Goal: Information Seeking & Learning: Find specific fact

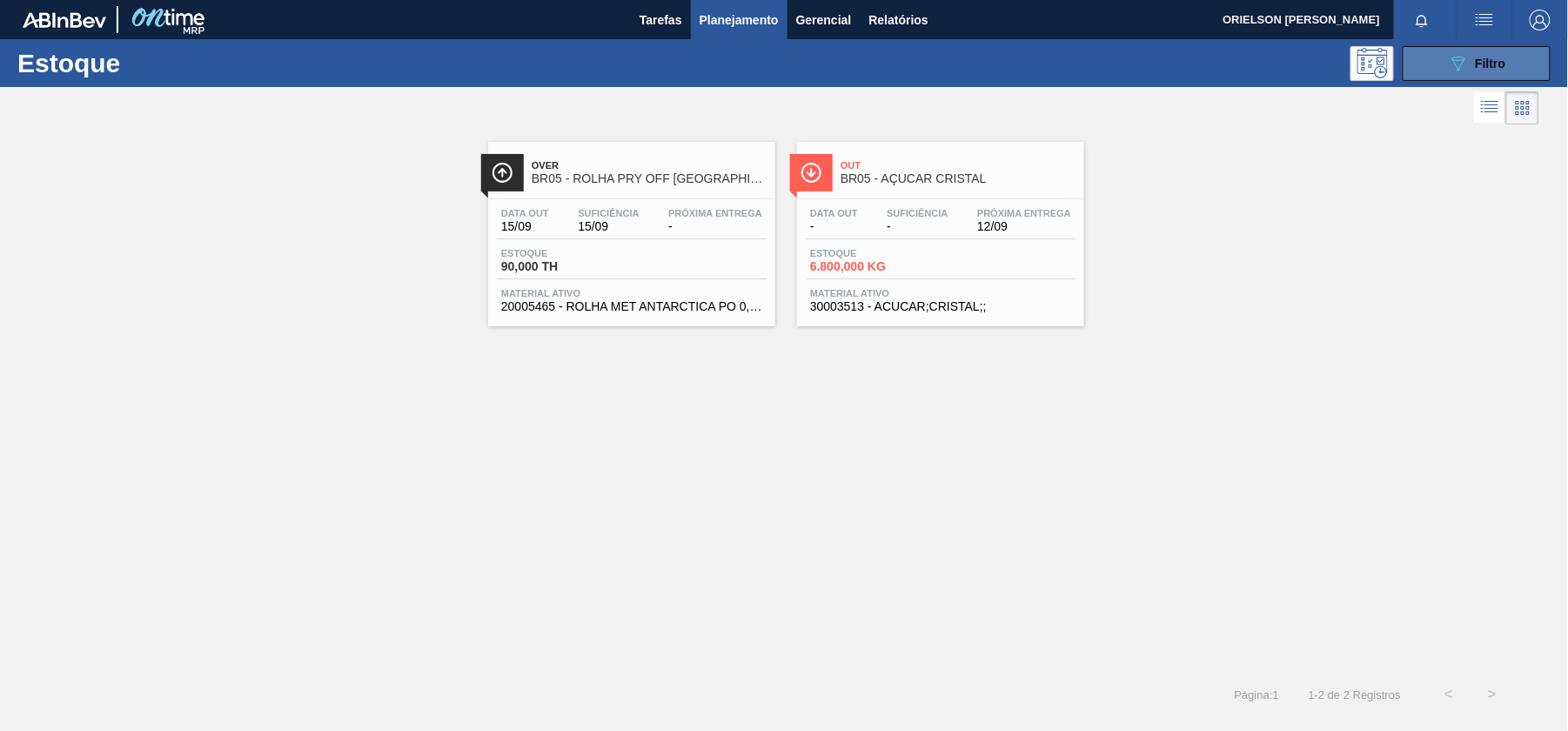
click at [1466, 64] on icon "089F7B8B-B2A5-4AFE-B5C0-19BA573D28AC" at bounding box center [1458, 64] width 21 height 21
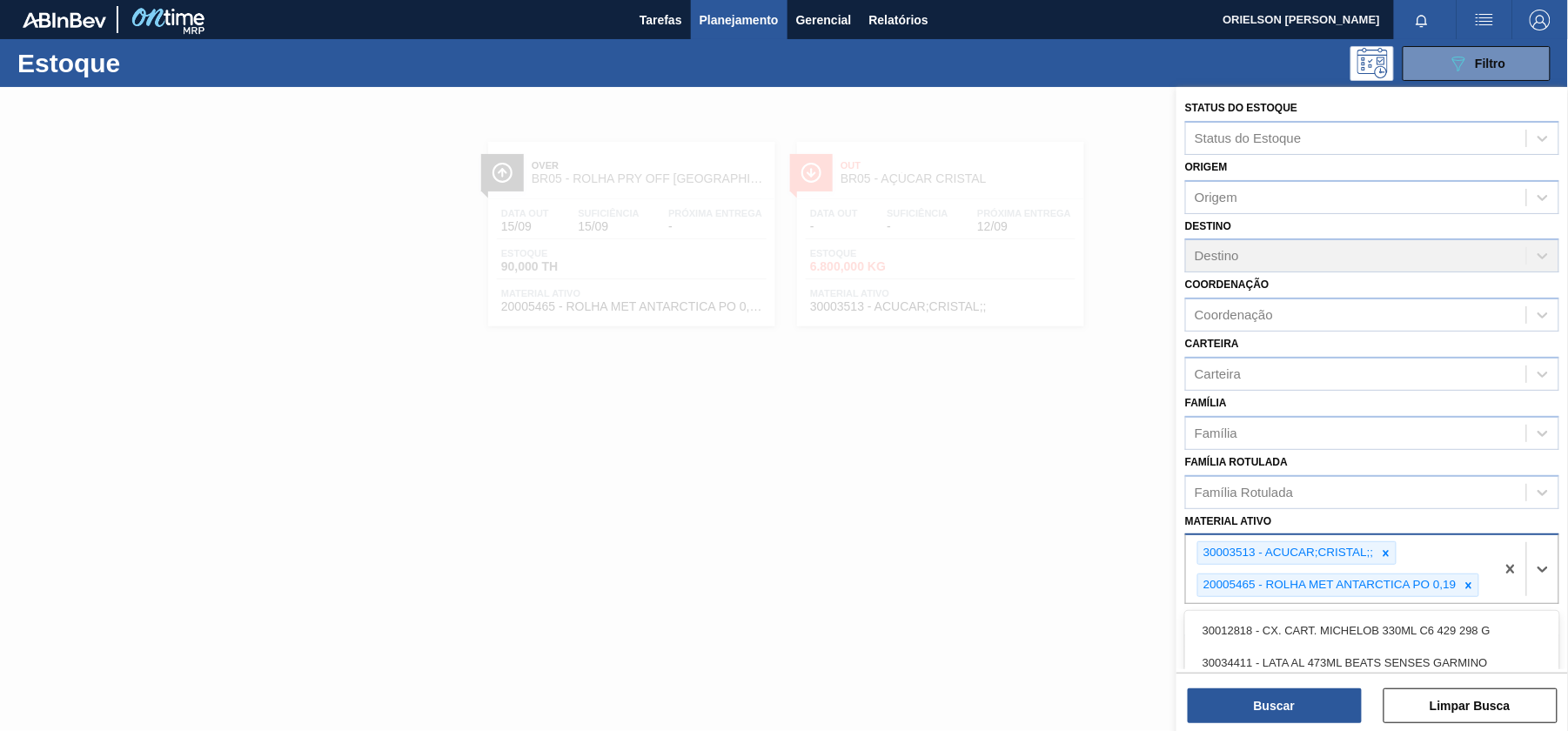
click at [1289, 603] on div "30003513 - ACUCAR;CRISTAL;; 20005465 - ROLHA MET ANTARCTICA PO 0,19" at bounding box center [1340, 569] width 309 height 68
type ativo "30003383"
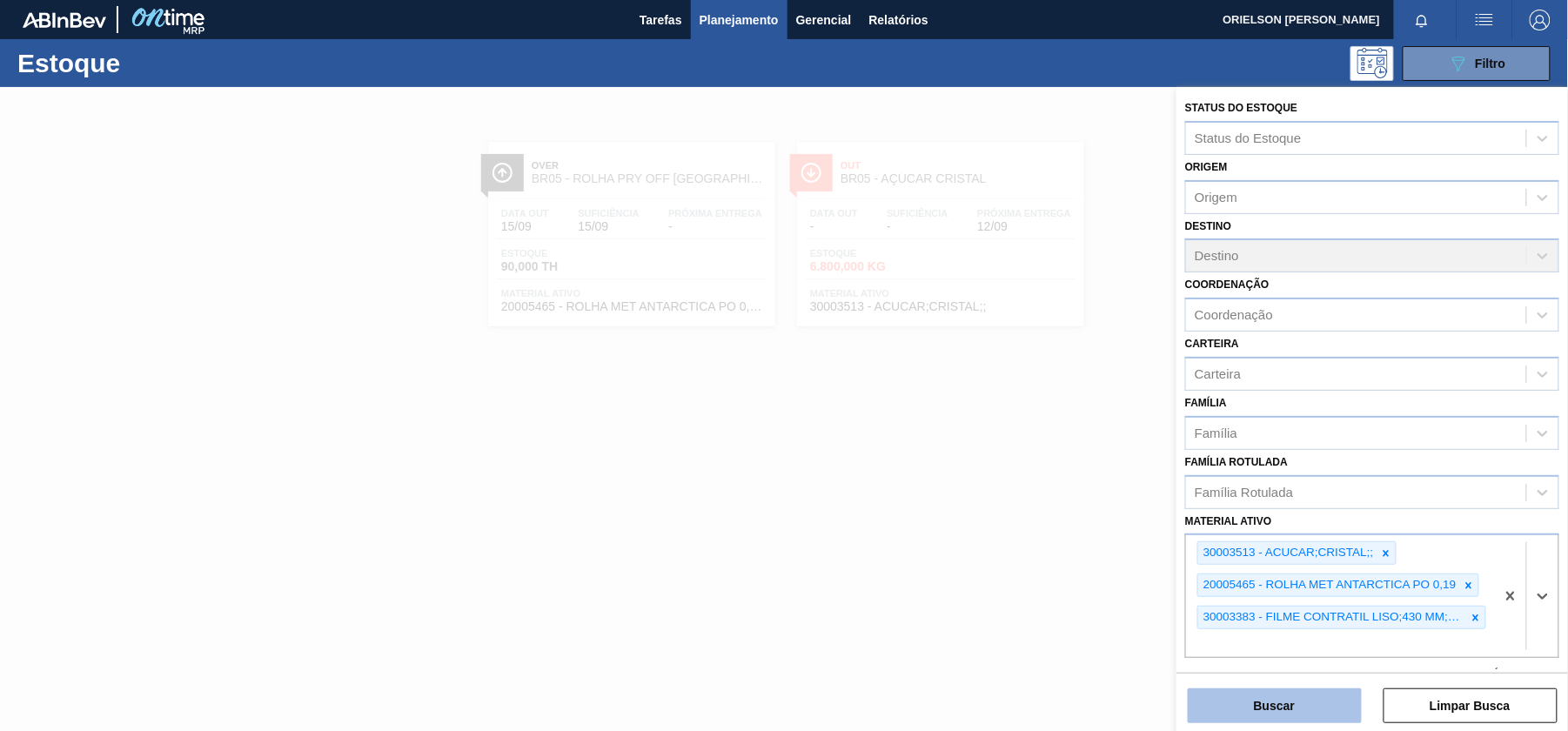
click at [1279, 702] on button "Buscar" at bounding box center [1274, 706] width 174 height 35
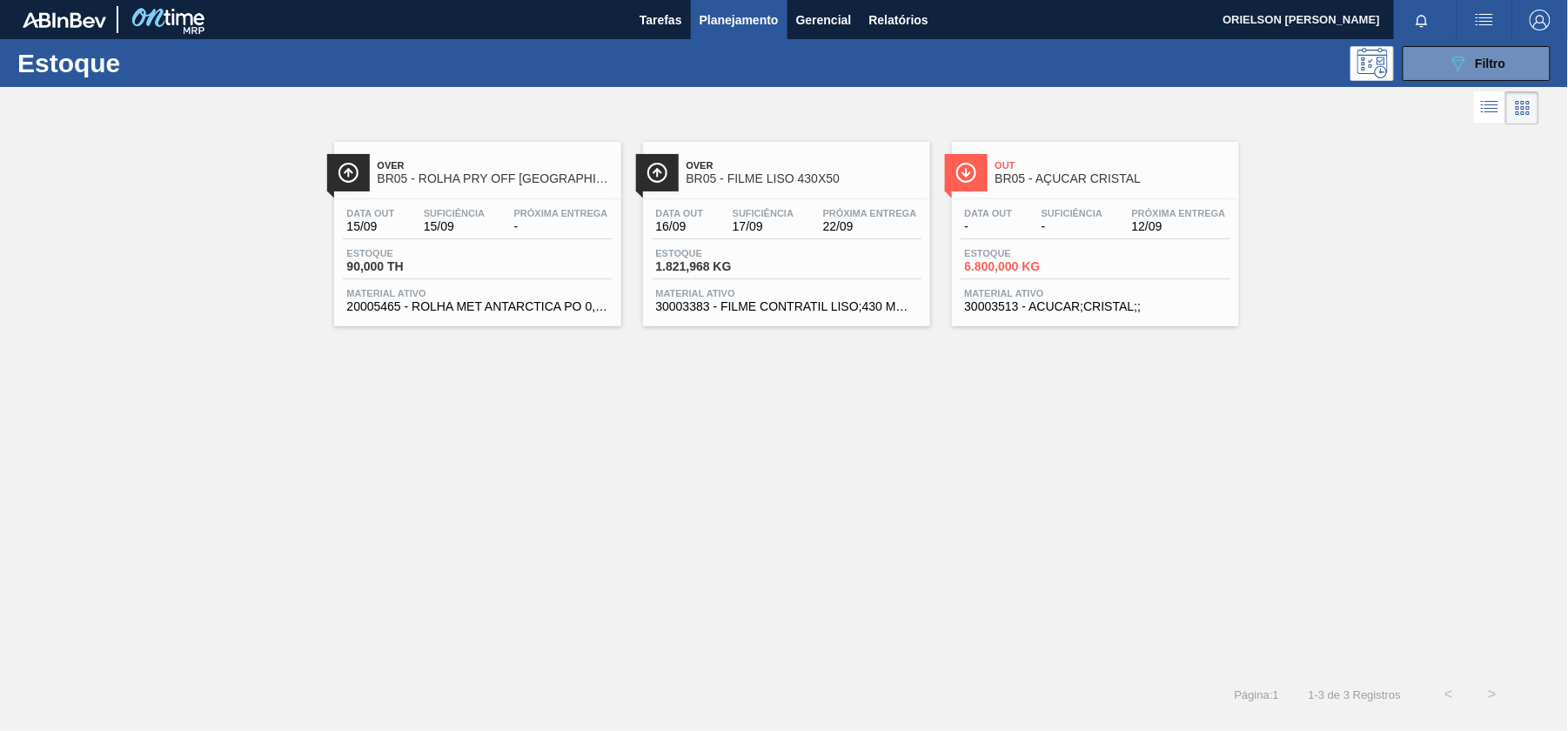
click at [748, 197] on div "Over BR05 - FILME LISO 430X50 Data out 16/09 Suficiência 17/09 Próxima Entrega …" at bounding box center [786, 234] width 287 height 184
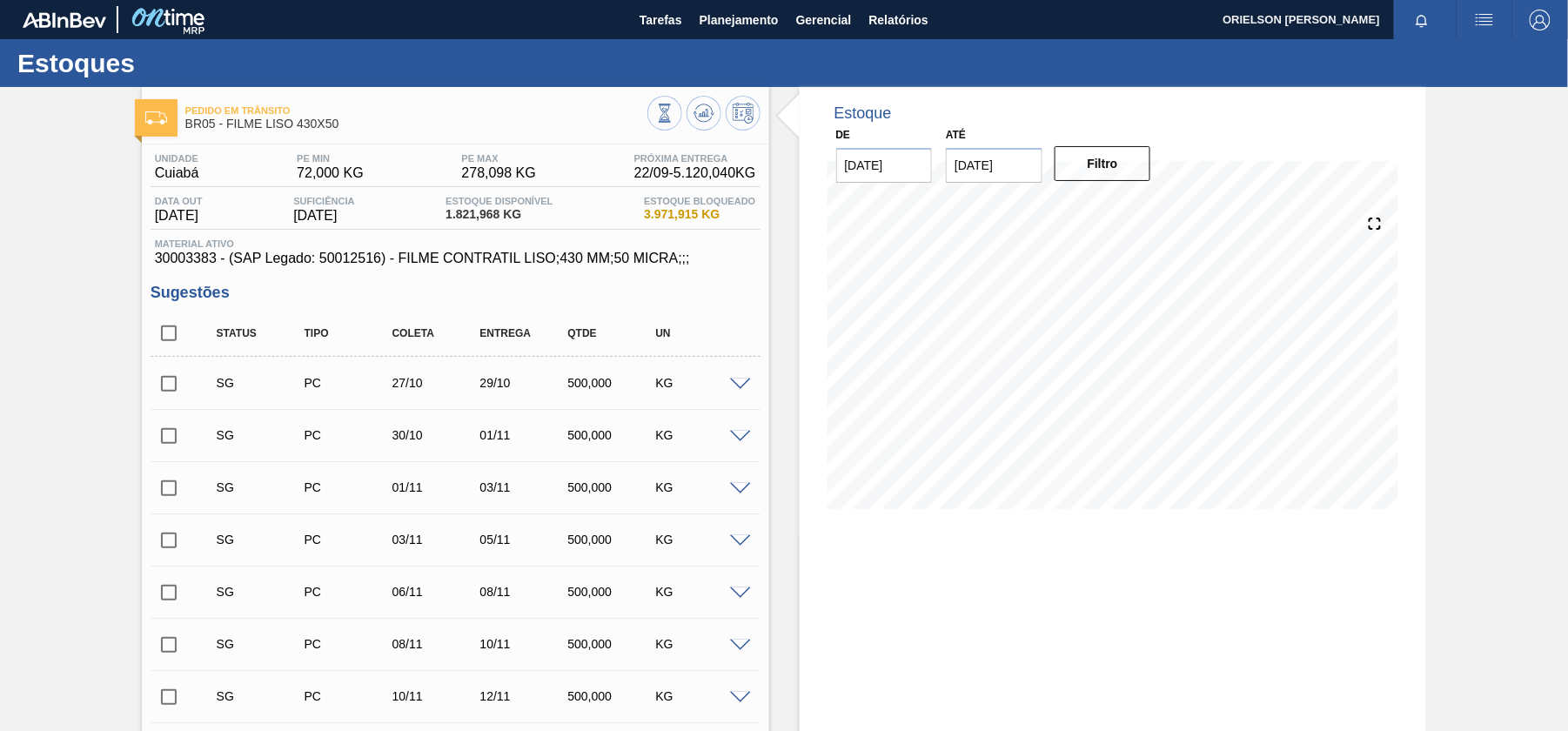
click at [742, 387] on span at bounding box center [740, 385] width 21 height 13
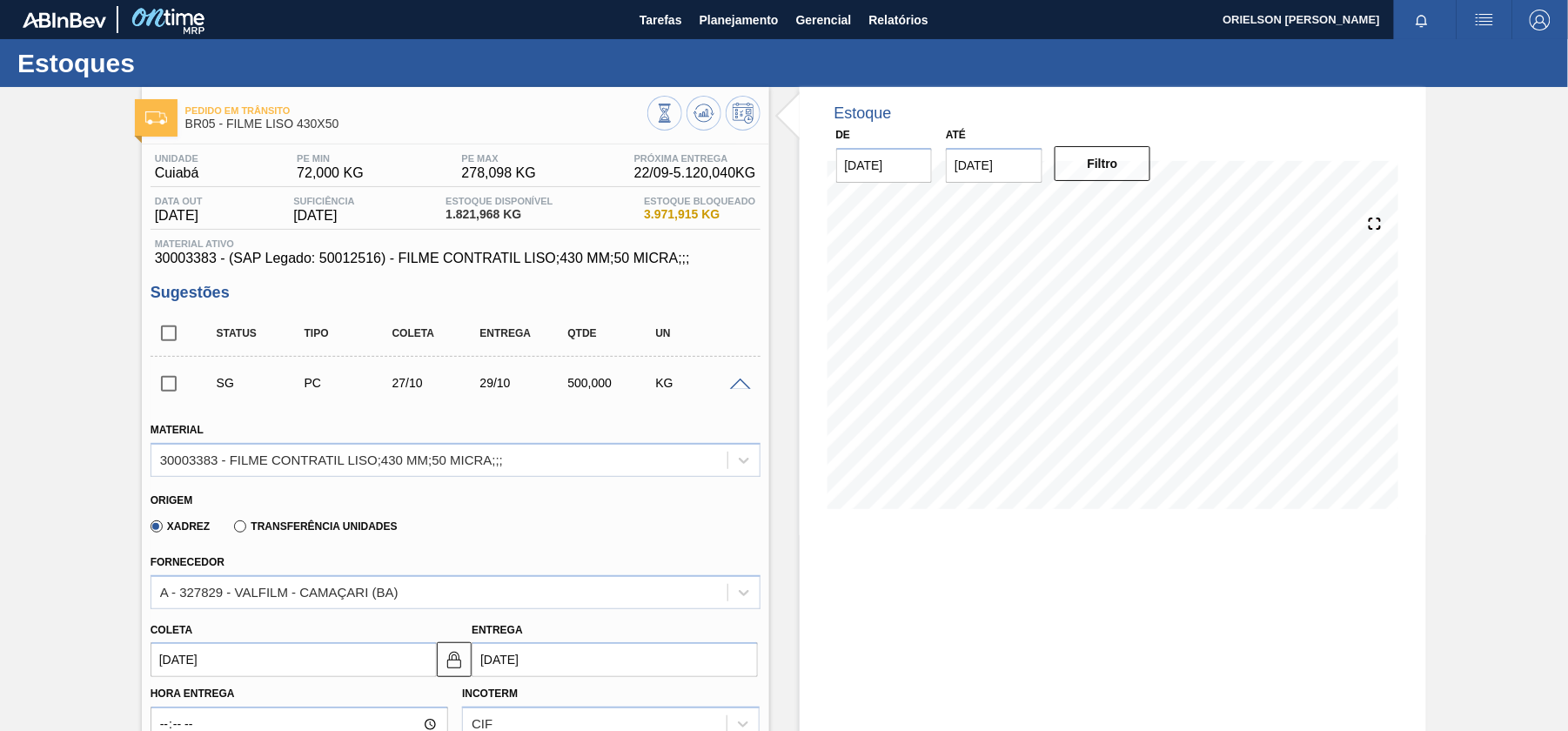
scroll to position [232, 0]
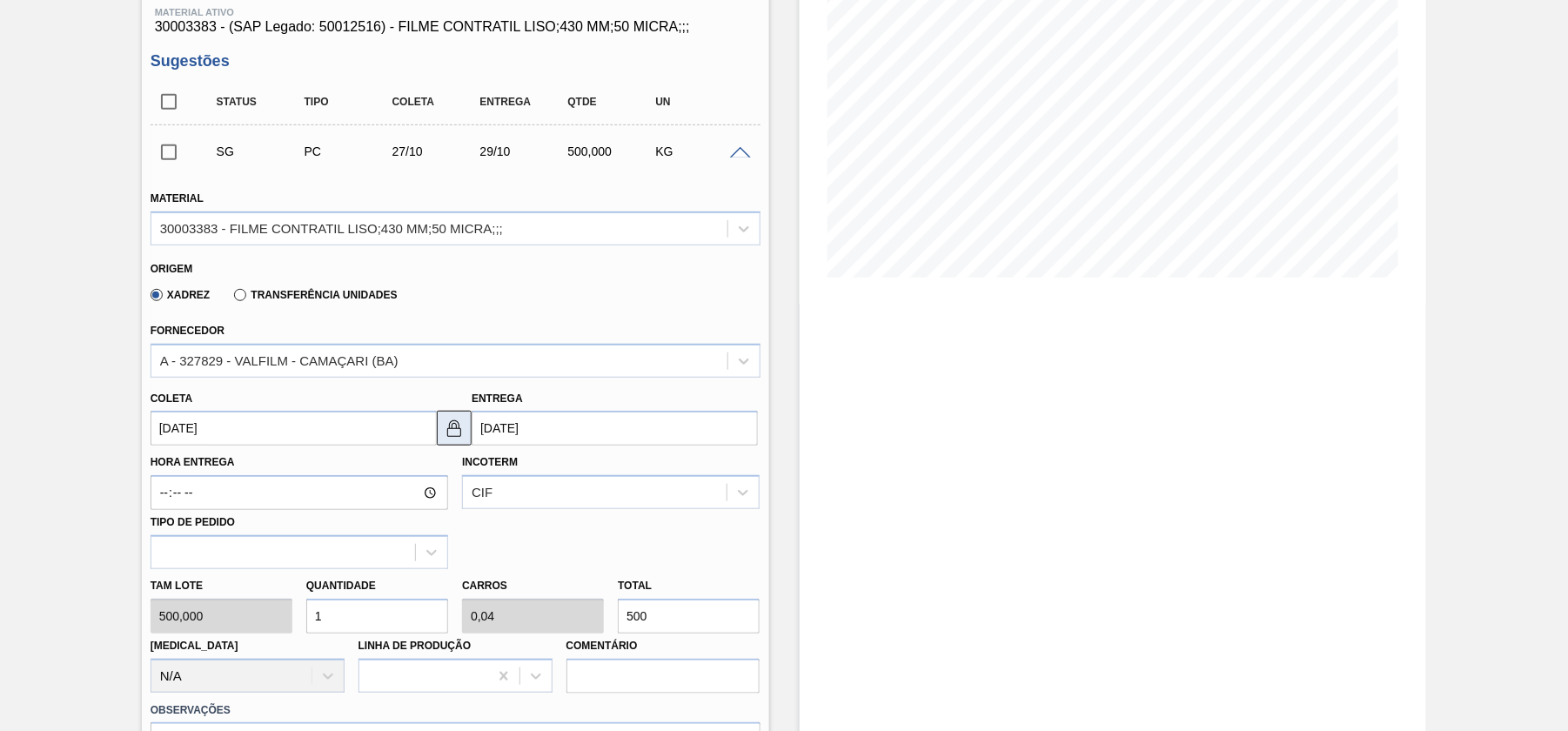
click at [456, 429] on img at bounding box center [455, 429] width 21 height 21
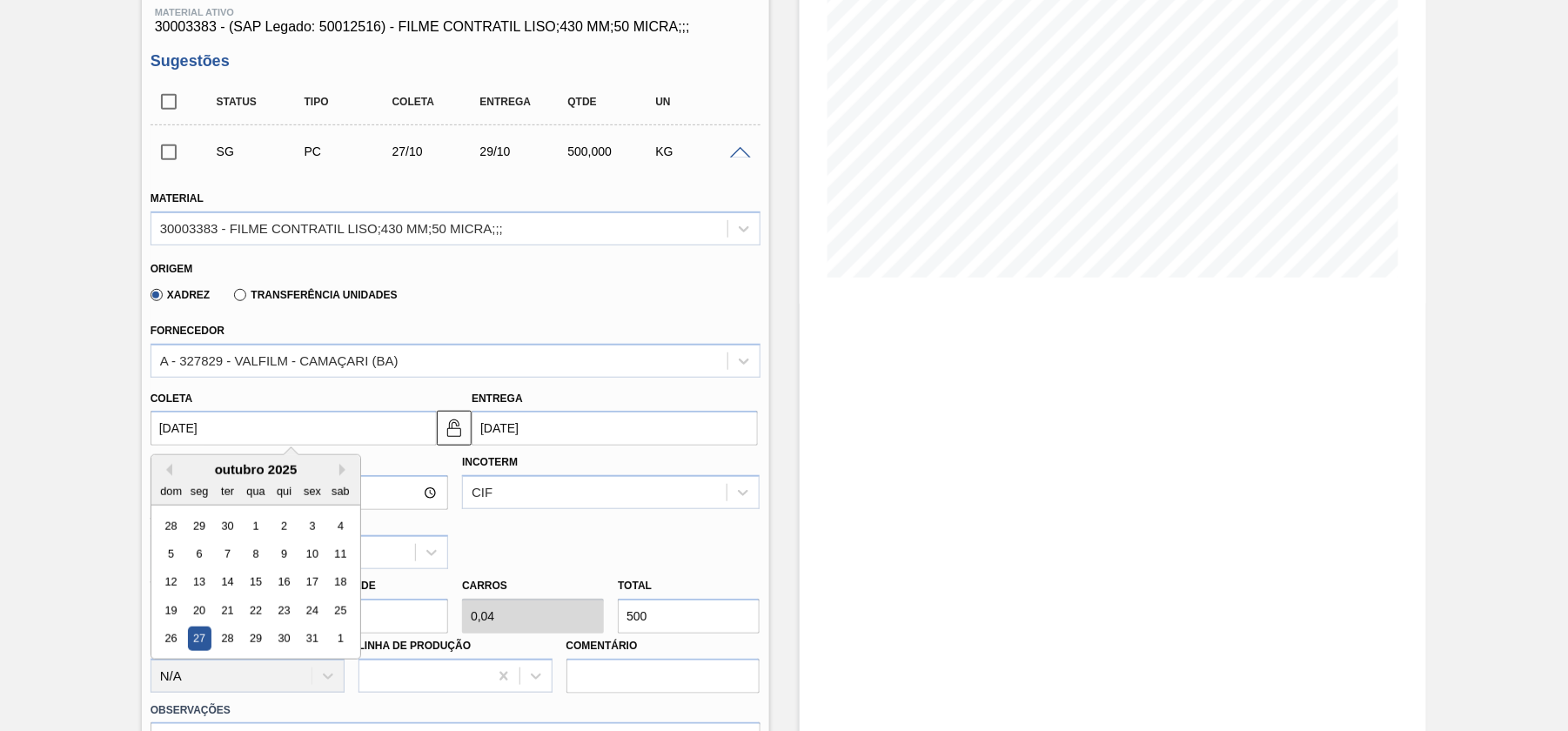
click at [249, 446] on input "[DATE]" at bounding box center [293, 429] width 286 height 35
click at [200, 578] on div "13" at bounding box center [199, 583] width 23 height 23
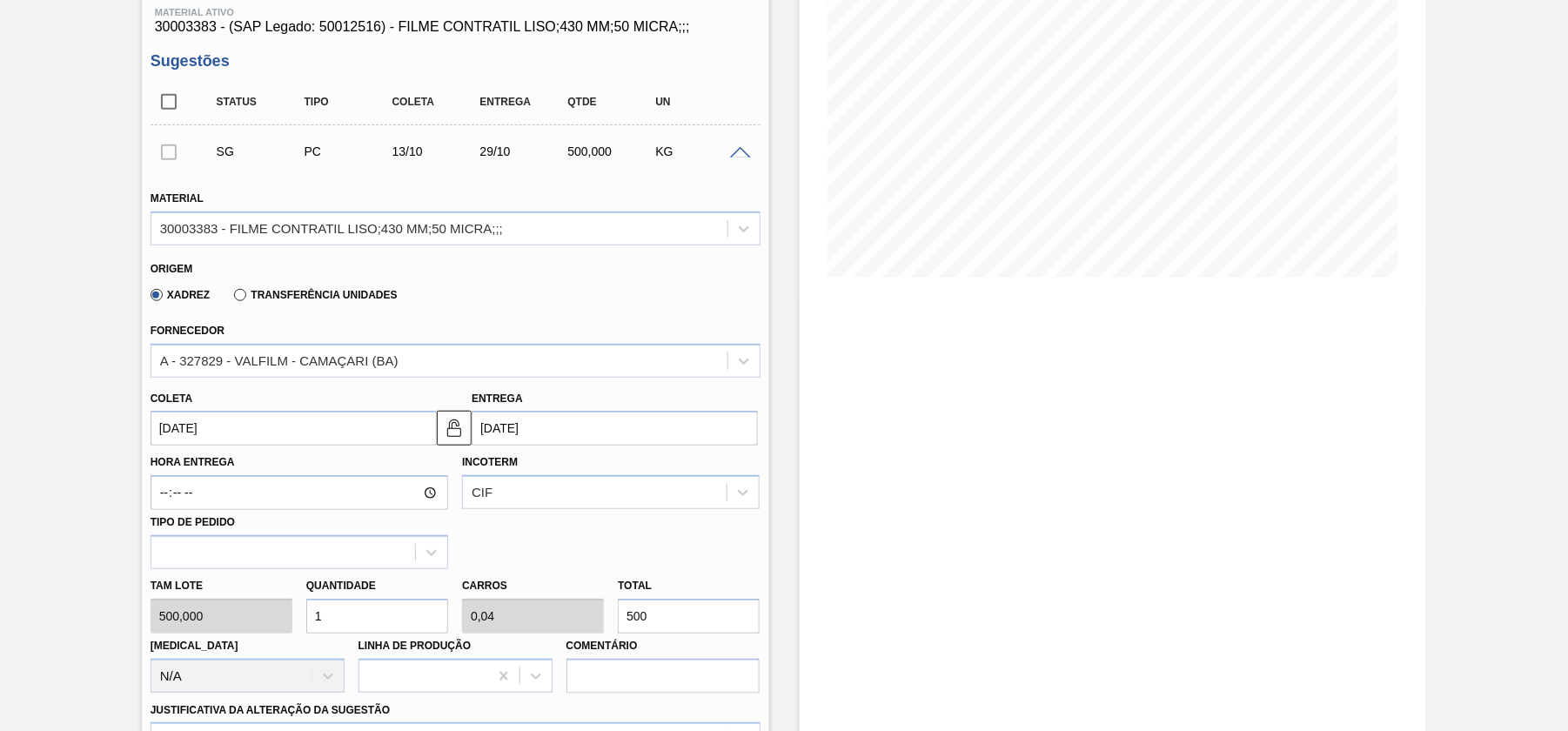
type input "[DATE]"
click at [627, 419] on input "[DATE]" at bounding box center [614, 429] width 286 height 35
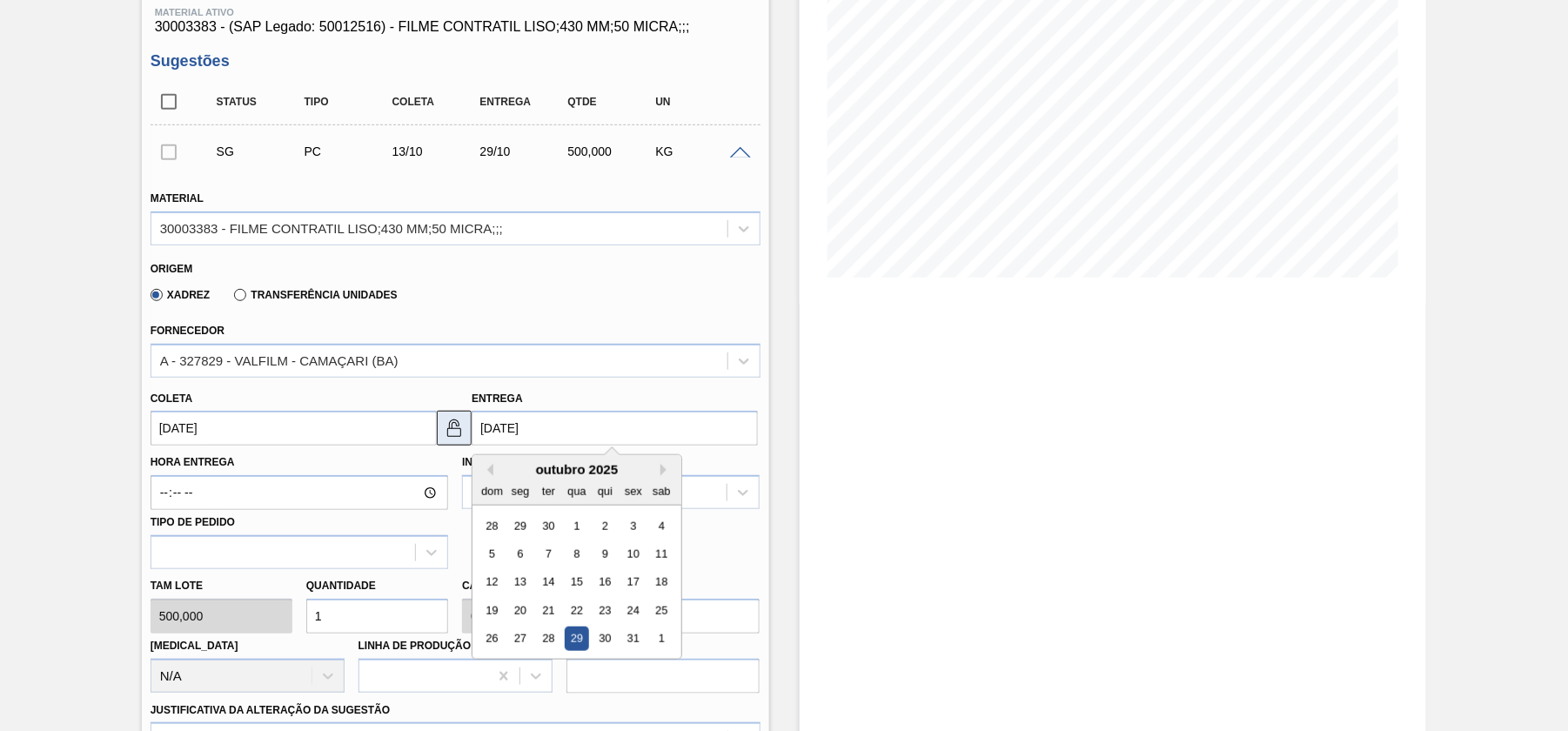
click at [444, 433] on img at bounding box center [455, 429] width 21 height 21
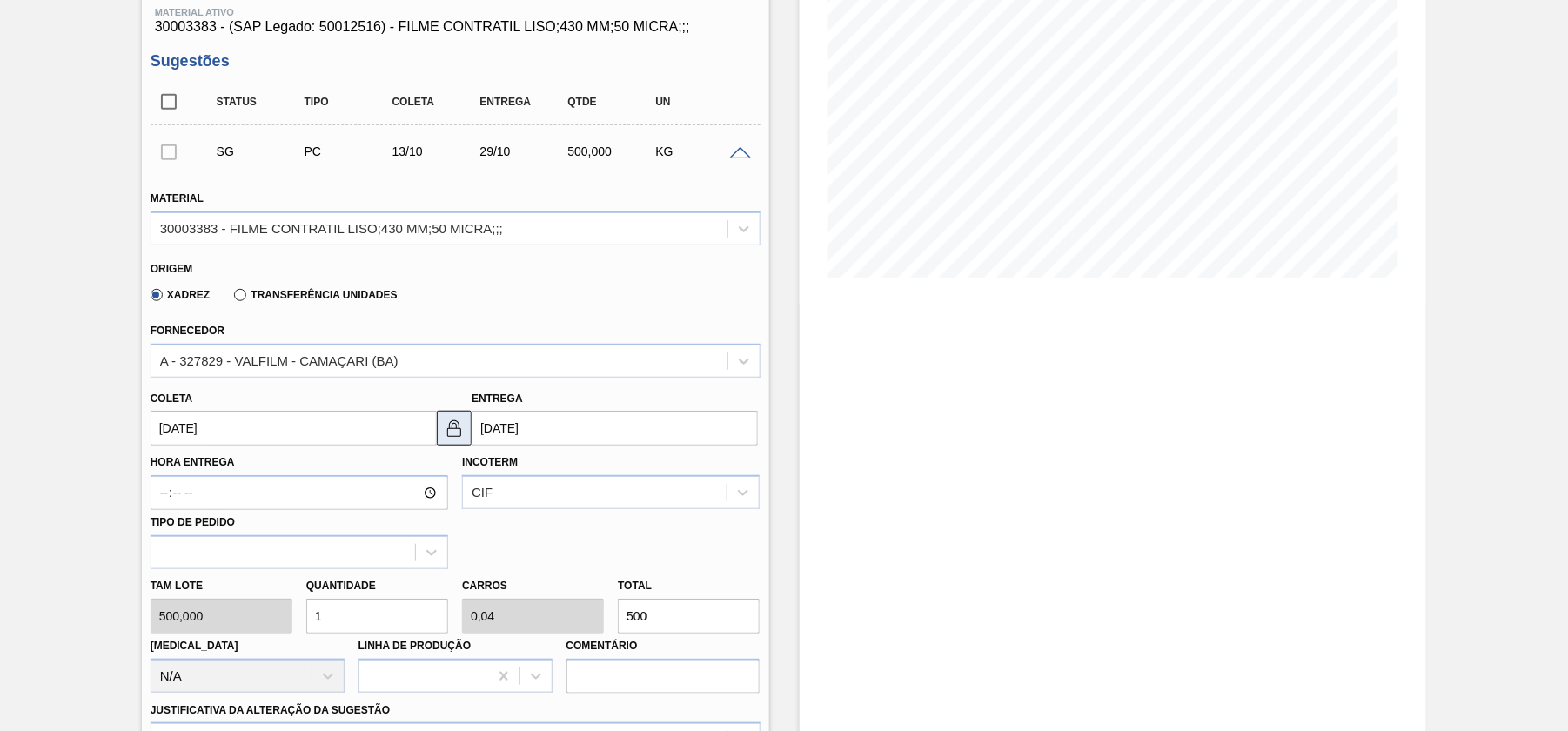
click at [444, 433] on img at bounding box center [455, 429] width 21 height 21
click at [523, 435] on input "[DATE]" at bounding box center [614, 429] width 286 height 35
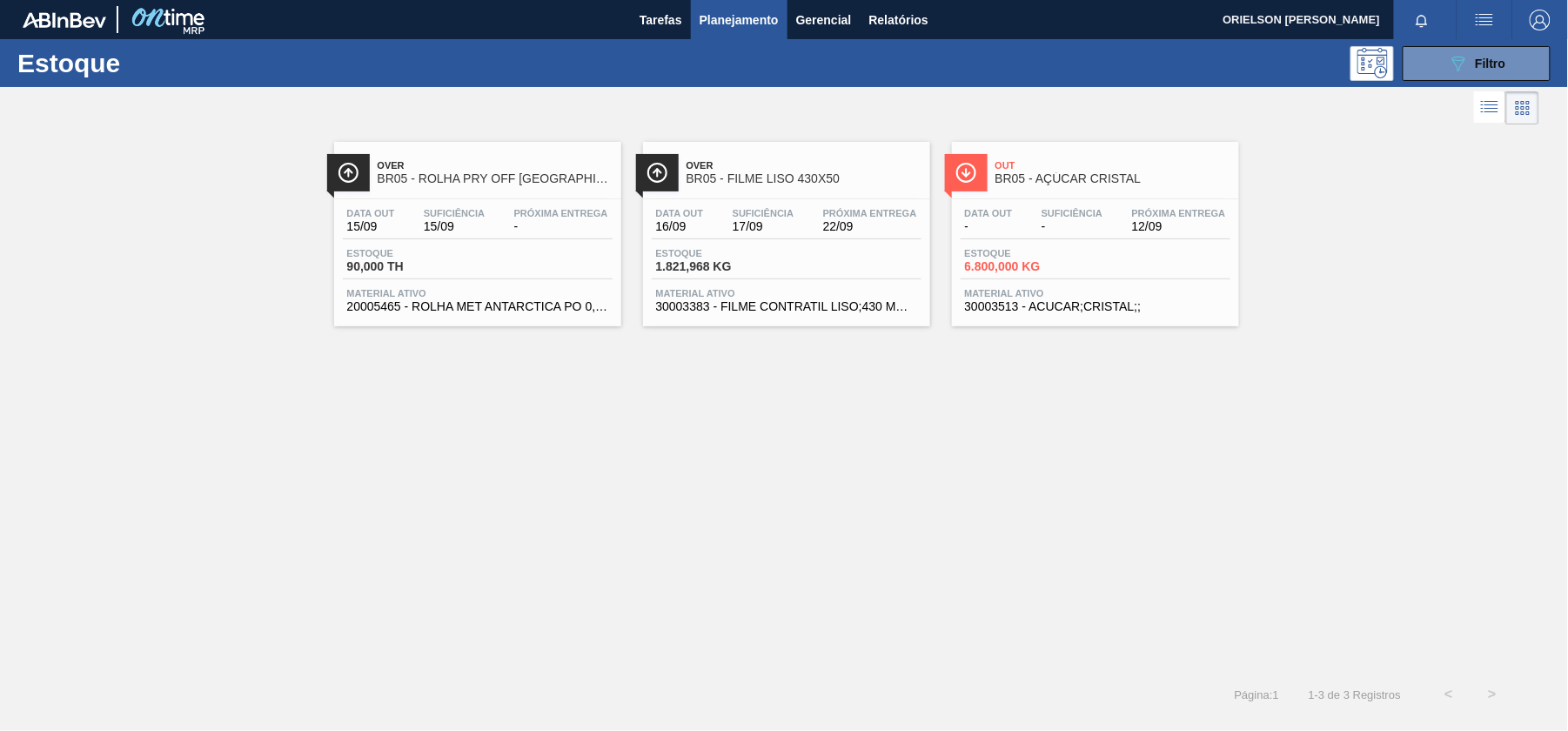
click at [780, 263] on div "Estoque 1.821,968 KG" at bounding box center [716, 261] width 131 height 25
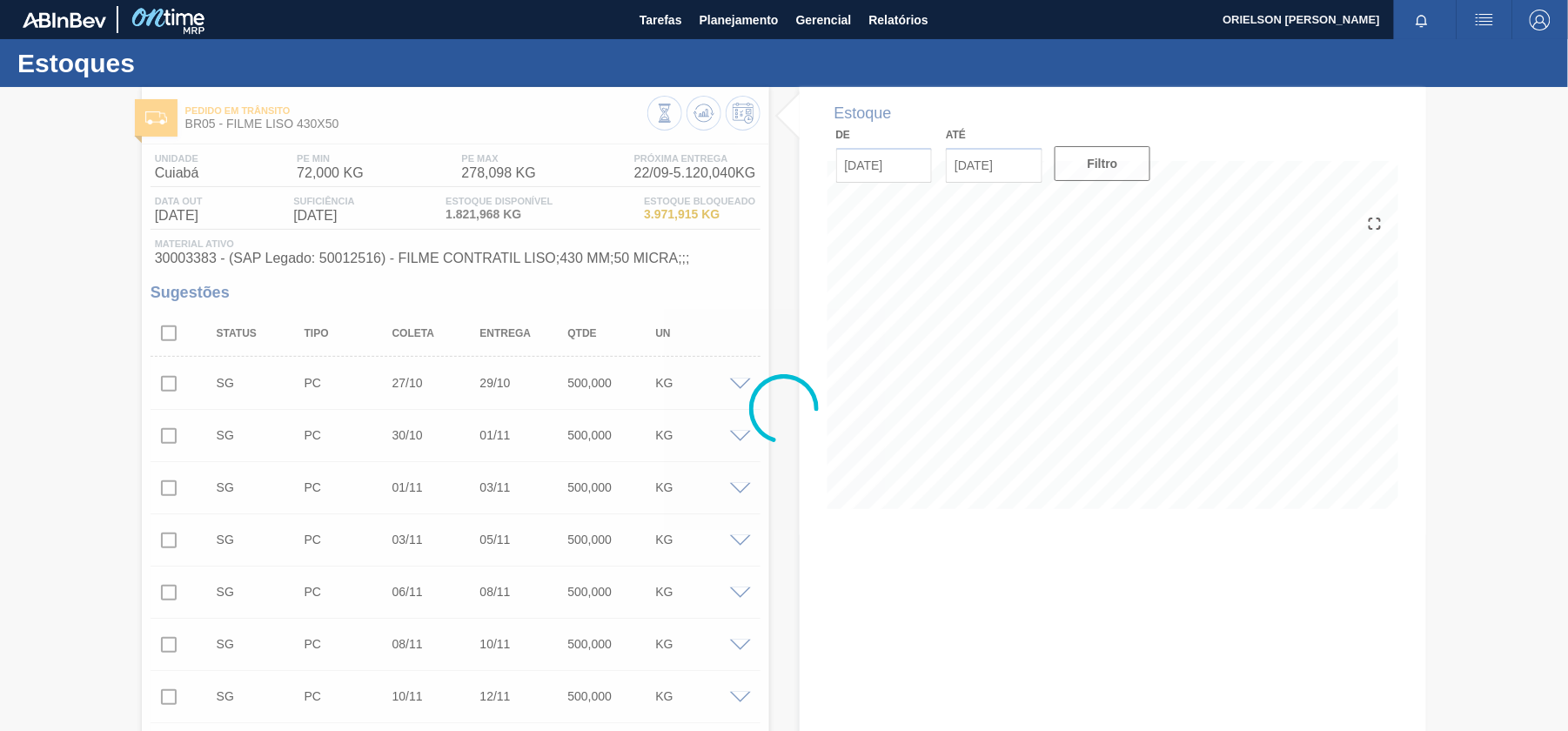
click at [741, 384] on div at bounding box center [784, 409] width 1568 height 644
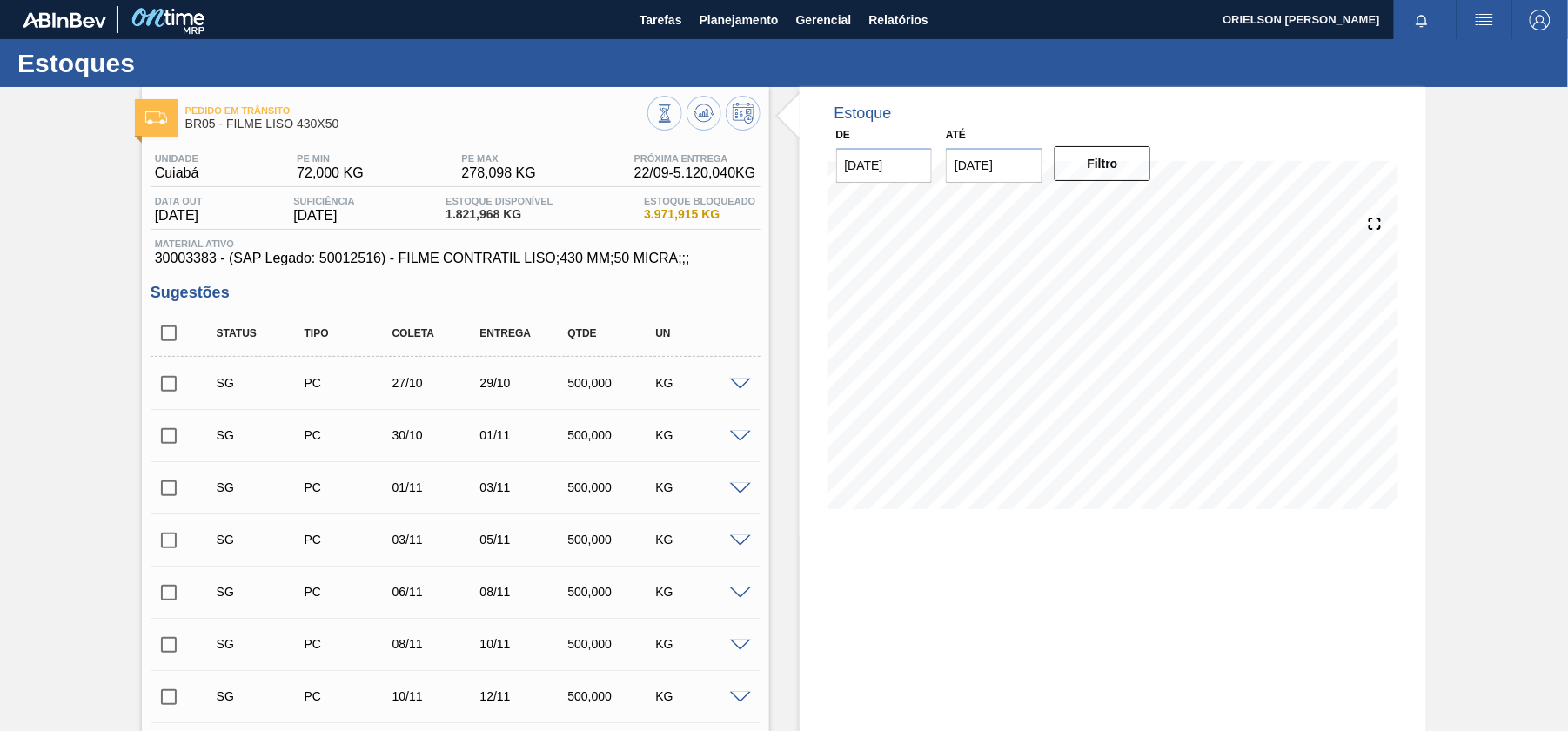
drag, startPoint x: 750, startPoint y: 407, endPoint x: 744, endPoint y: 397, distance: 11.7
click at [750, 407] on div "SG PC 27/10 29/10 500,000 KG Material 30003383 - FILME CONTRATIL LISO;430 MM;50…" at bounding box center [455, 383] width 610 height 52
click at [741, 394] on div "SG PC 27/10 29/10 500,000 KG" at bounding box center [455, 383] width 610 height 44
click at [735, 379] on span at bounding box center [740, 385] width 21 height 13
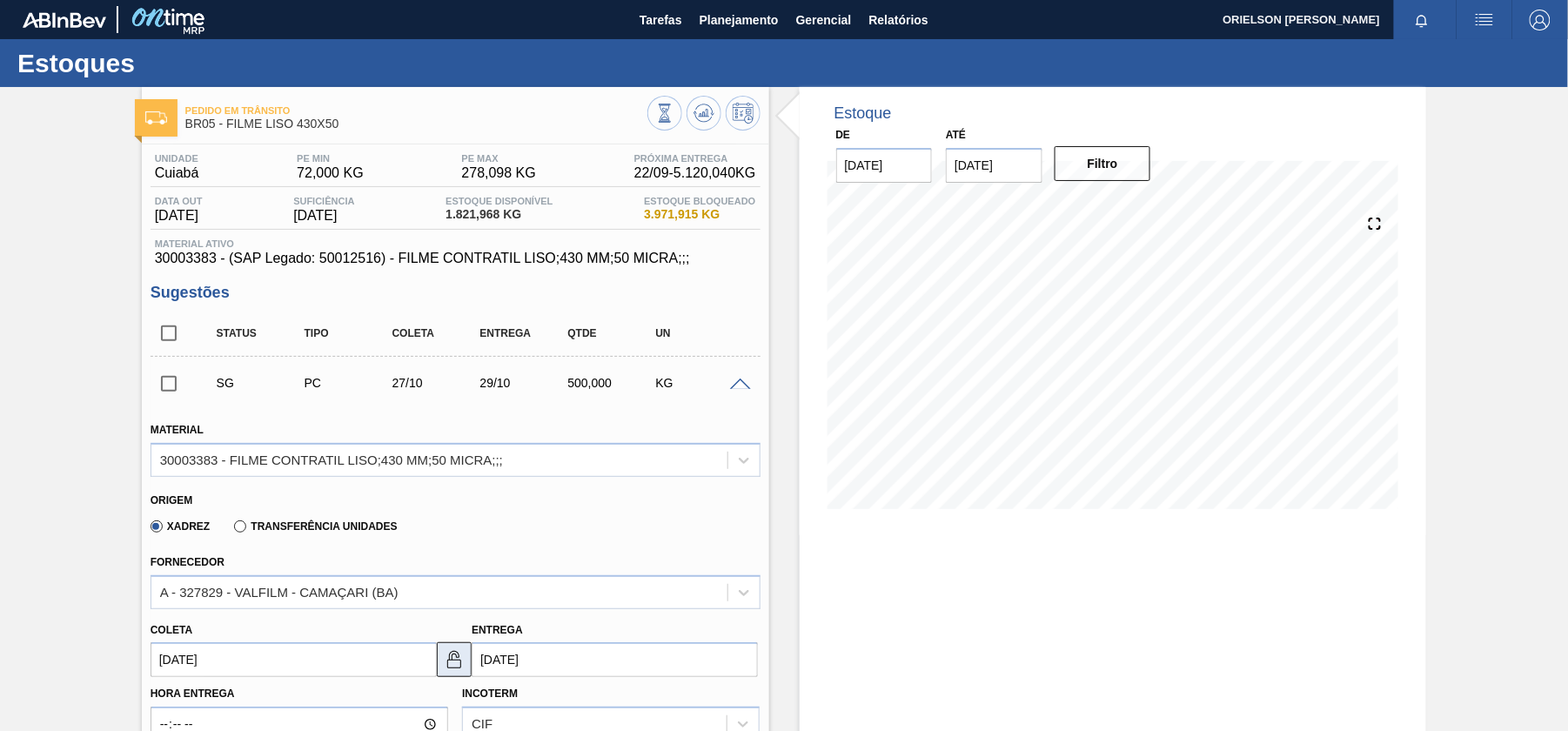
click at [456, 668] on img at bounding box center [455, 660] width 21 height 21
click at [447, 652] on img at bounding box center [455, 660] width 21 height 21
click at [307, 659] on input "[DATE]" at bounding box center [293, 660] width 286 height 35
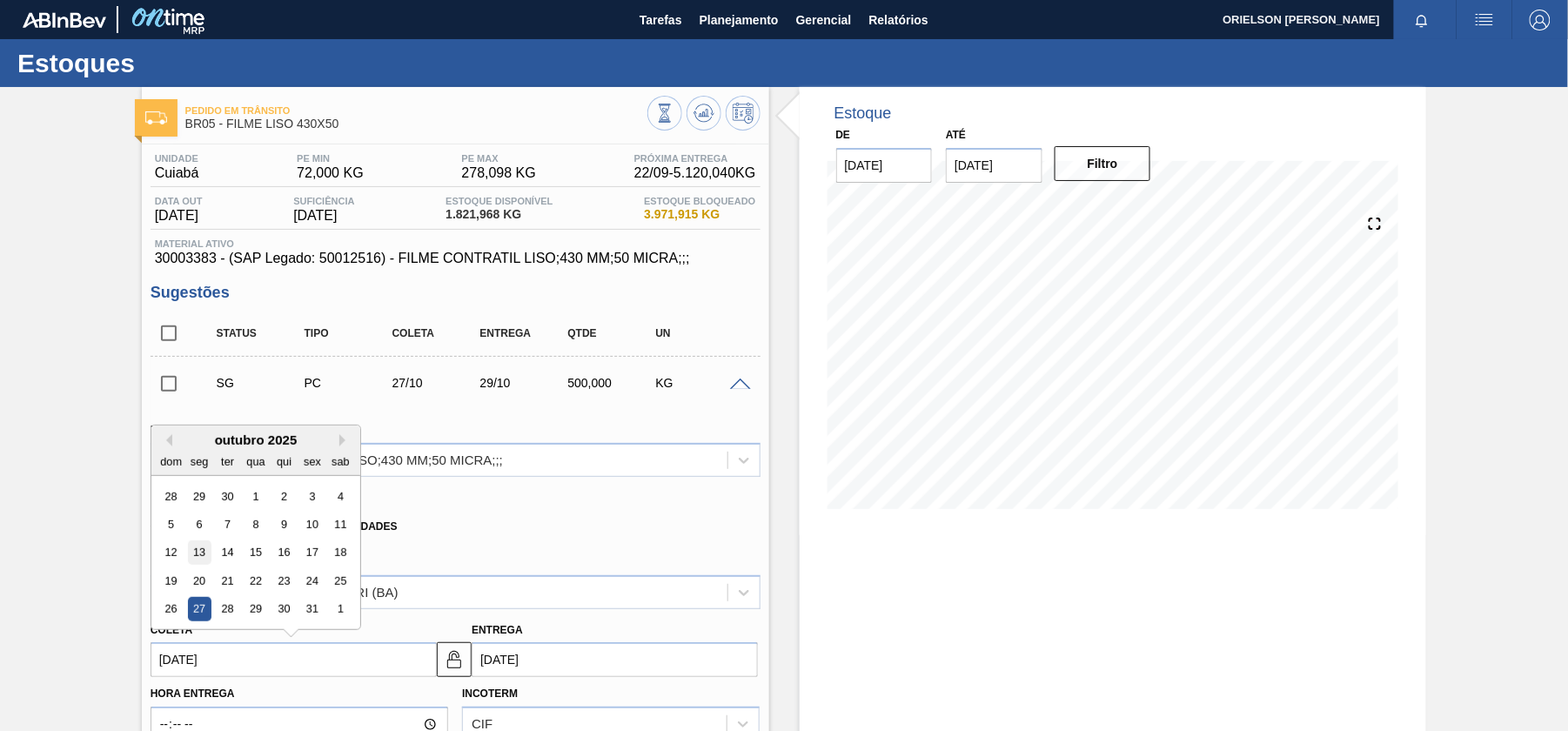
click at [205, 557] on div "13" at bounding box center [199, 553] width 23 height 23
type input "[DATE]"
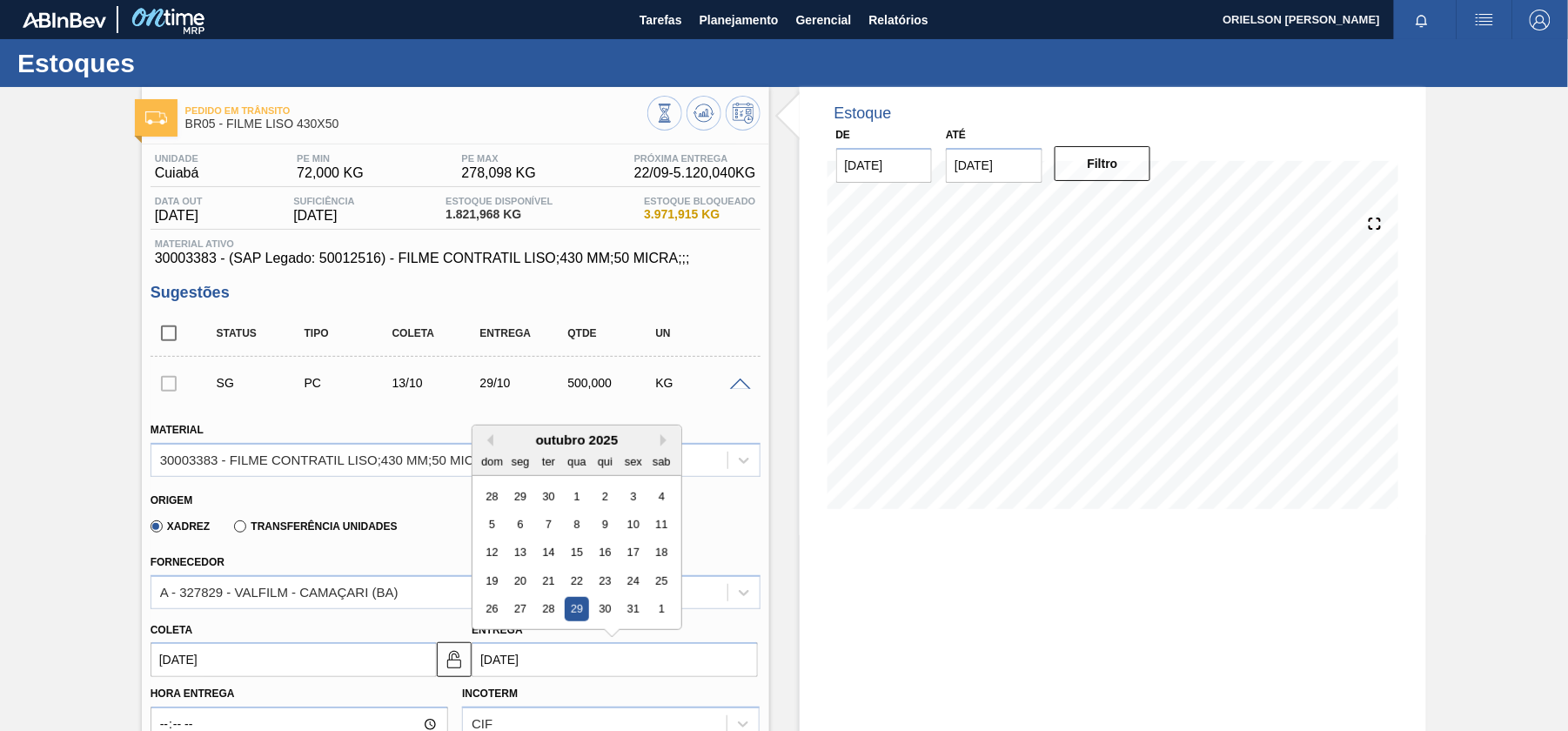
click at [568, 665] on input "[DATE]" at bounding box center [614, 660] width 286 height 35
click at [576, 555] on div "15" at bounding box center [578, 553] width 23 height 23
type input "[DATE]"
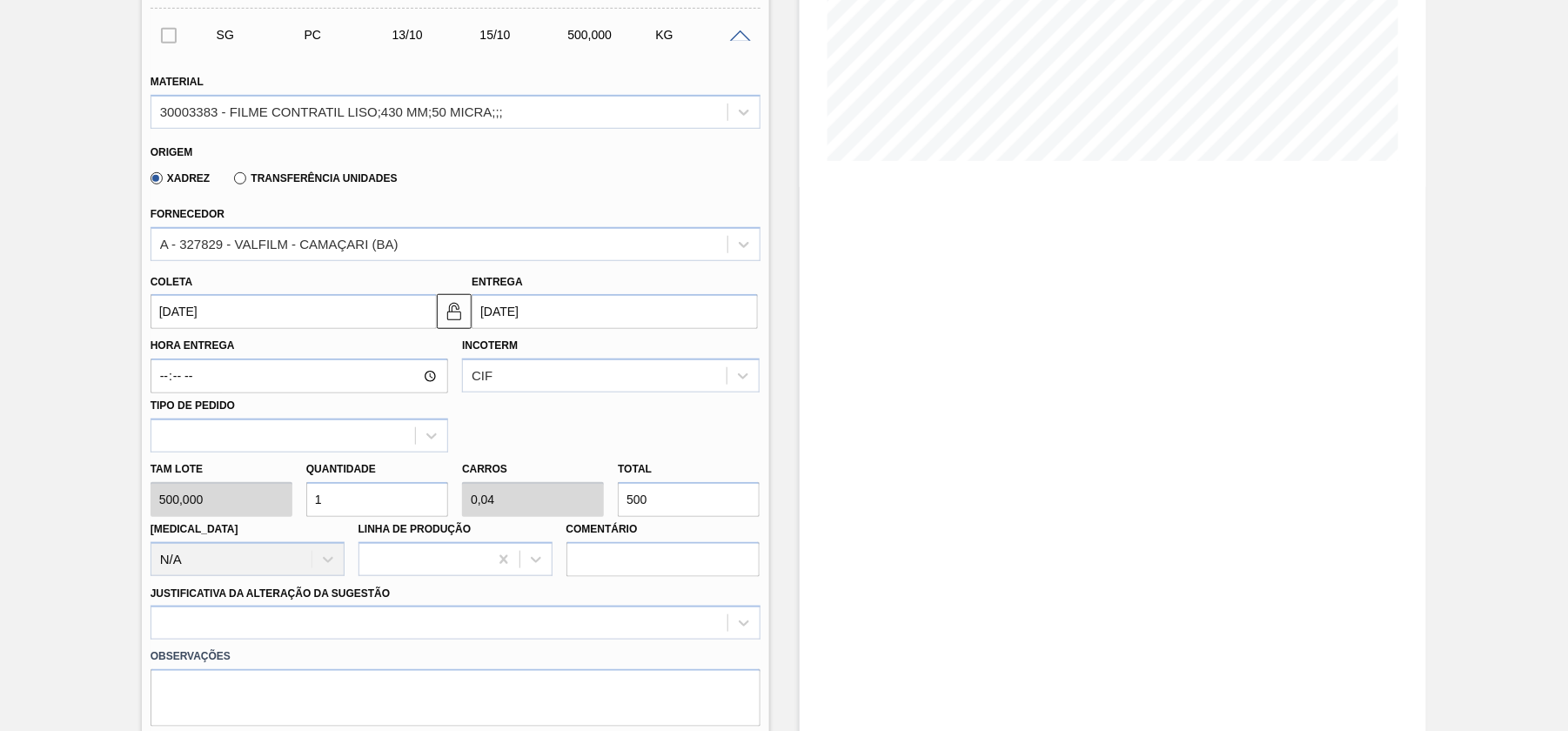
scroll to position [463, 0]
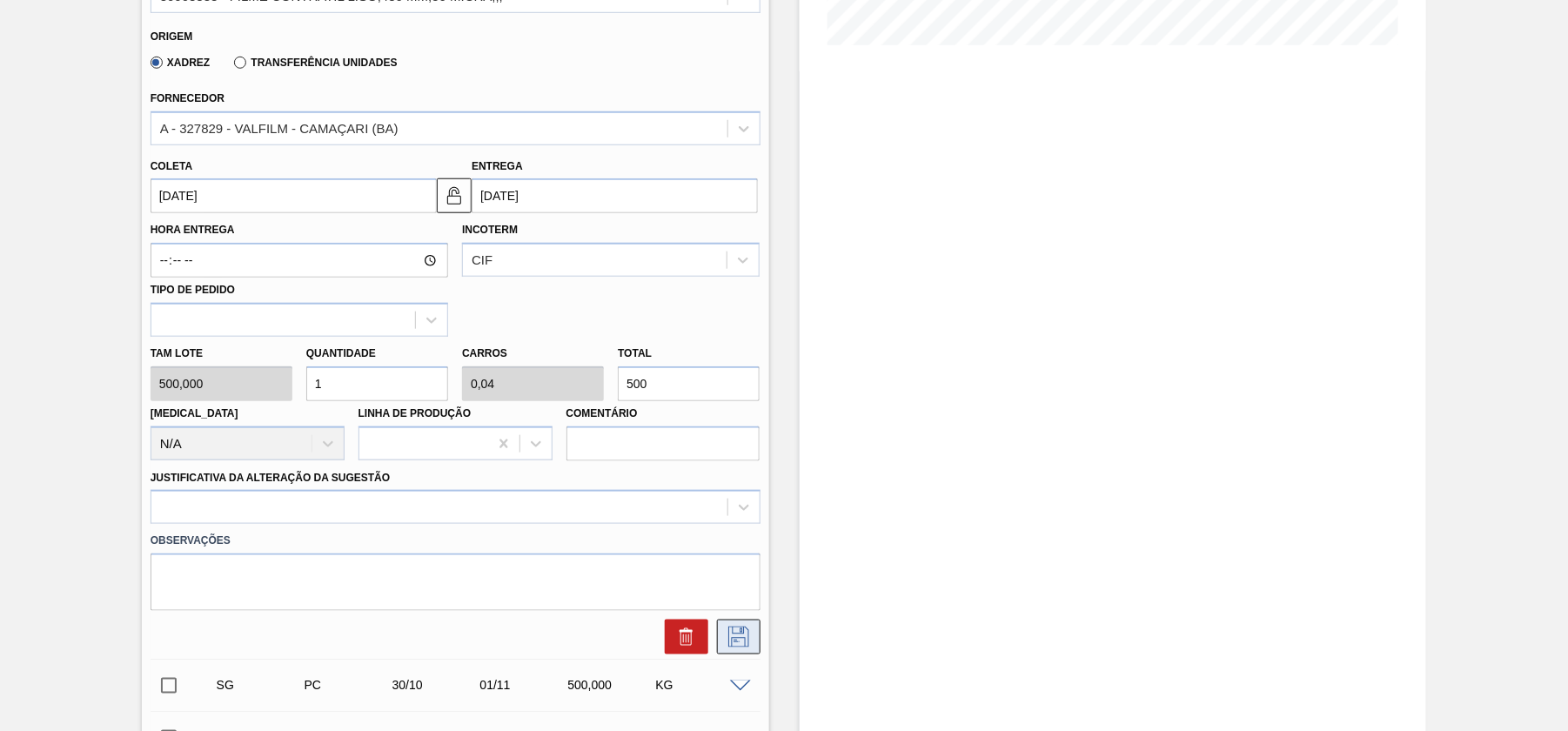
click at [736, 632] on icon at bounding box center [738, 637] width 28 height 21
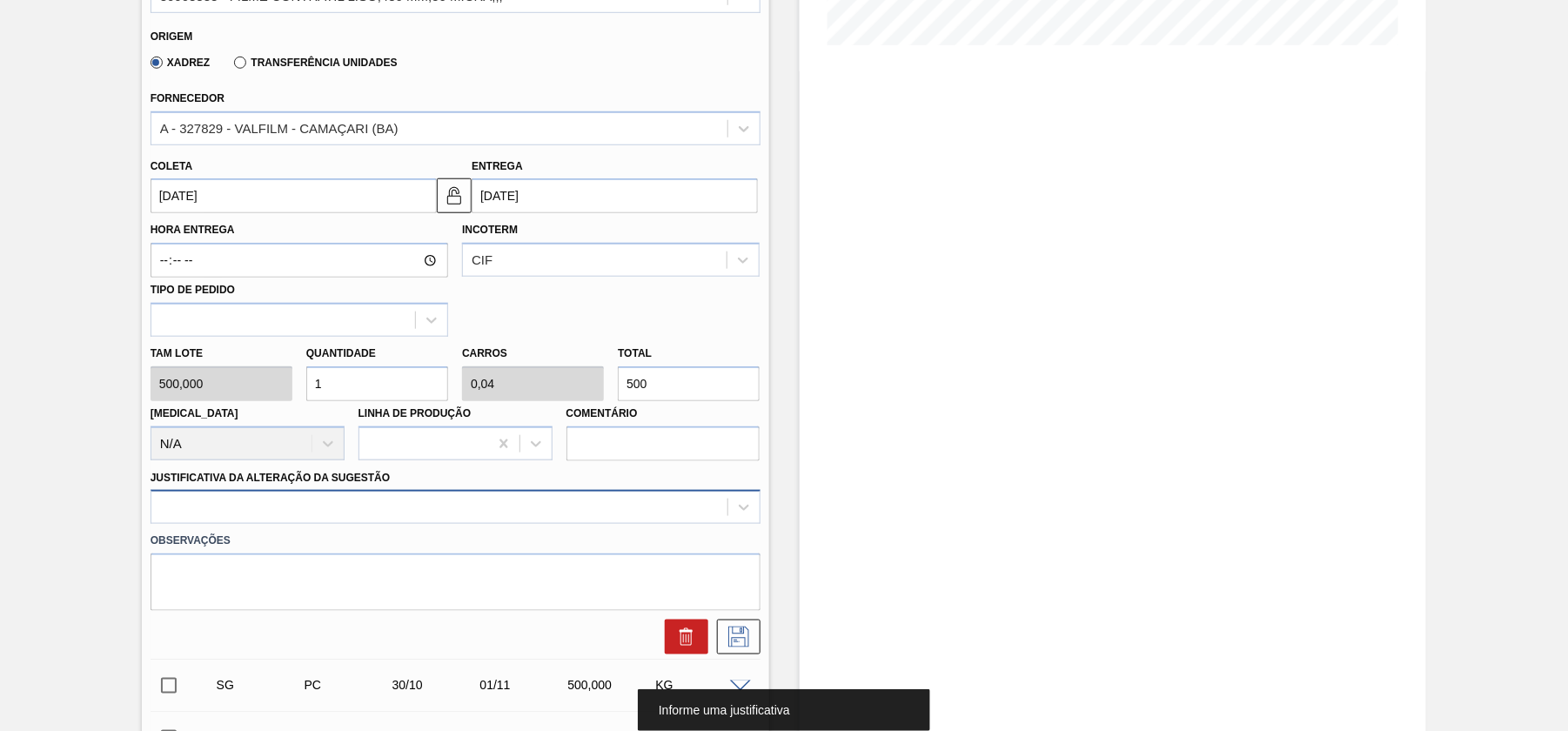
click at [294, 506] on div at bounding box center [455, 506] width 610 height 34
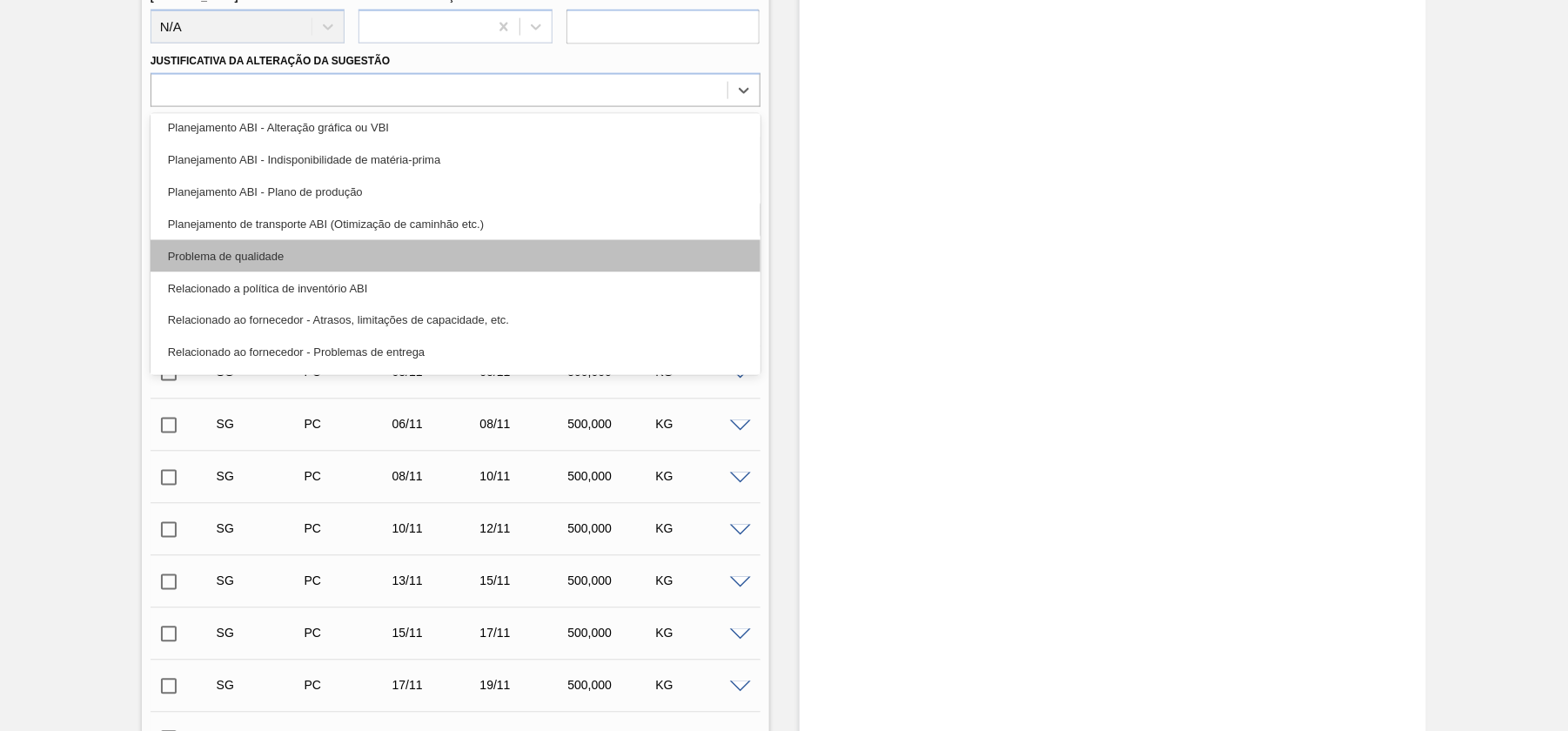
scroll to position [326, 0]
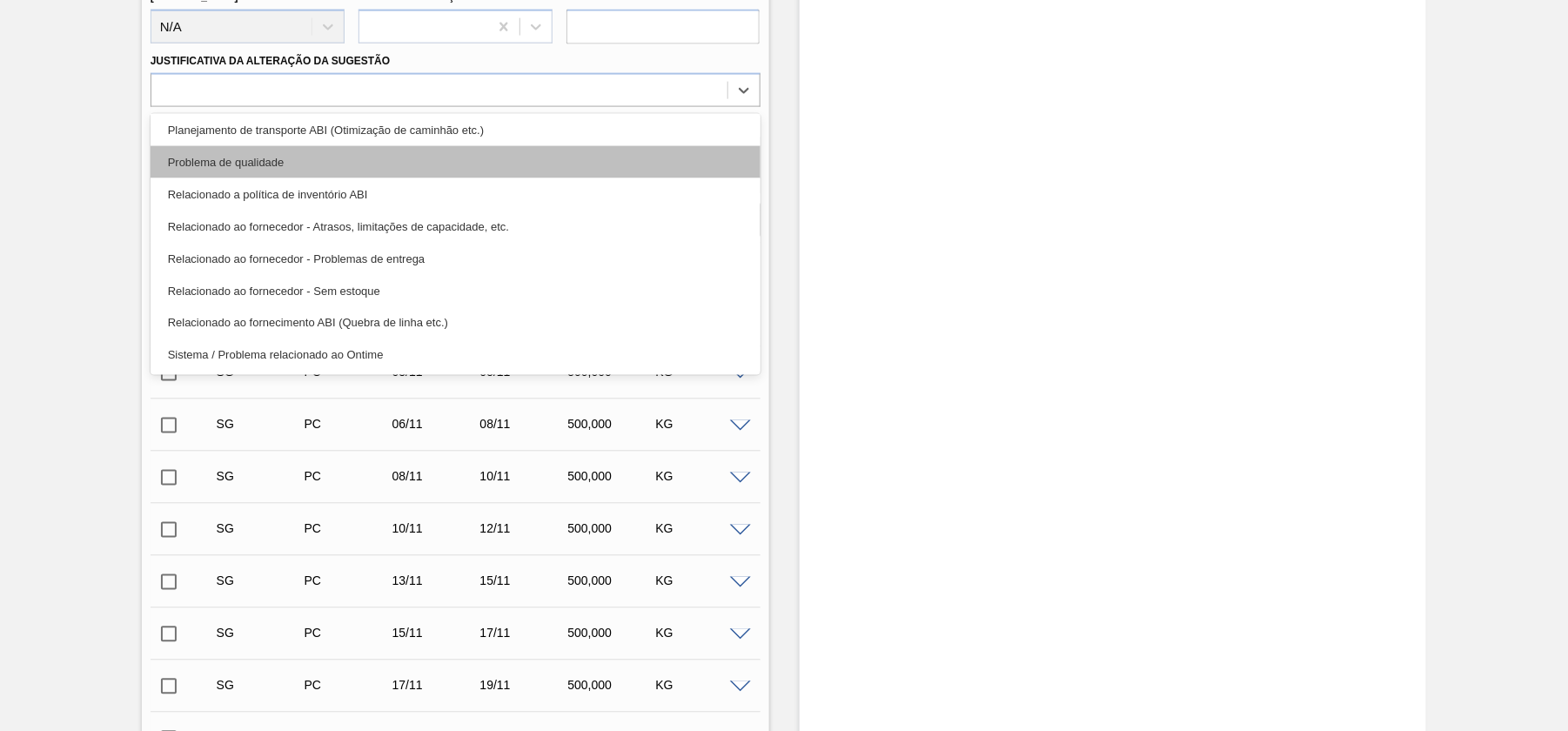
click at [502, 157] on div "Problema de qualidade" at bounding box center [455, 162] width 610 height 32
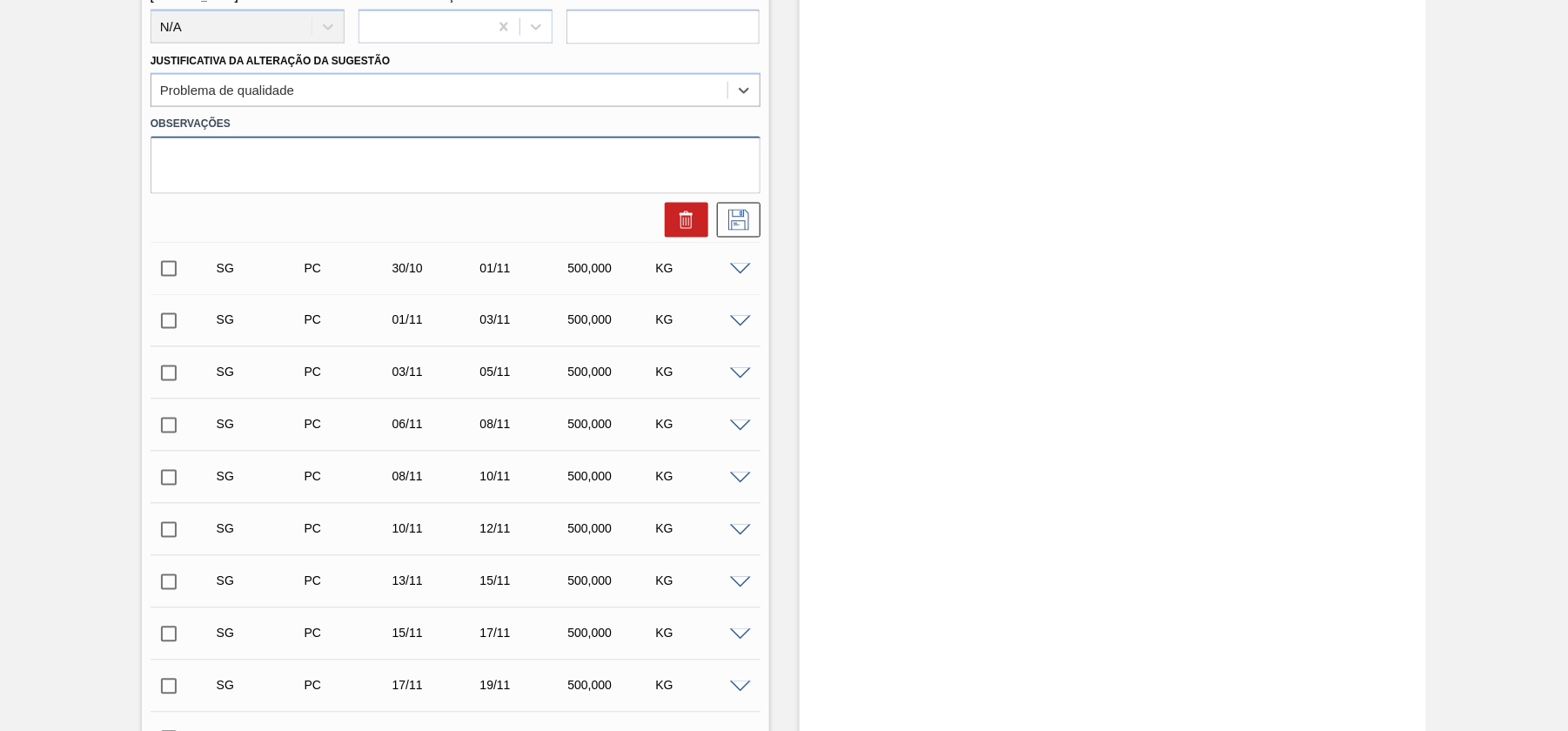
click at [502, 157] on textarea at bounding box center [455, 165] width 610 height 57
click at [726, 226] on icon at bounding box center [738, 220] width 28 height 21
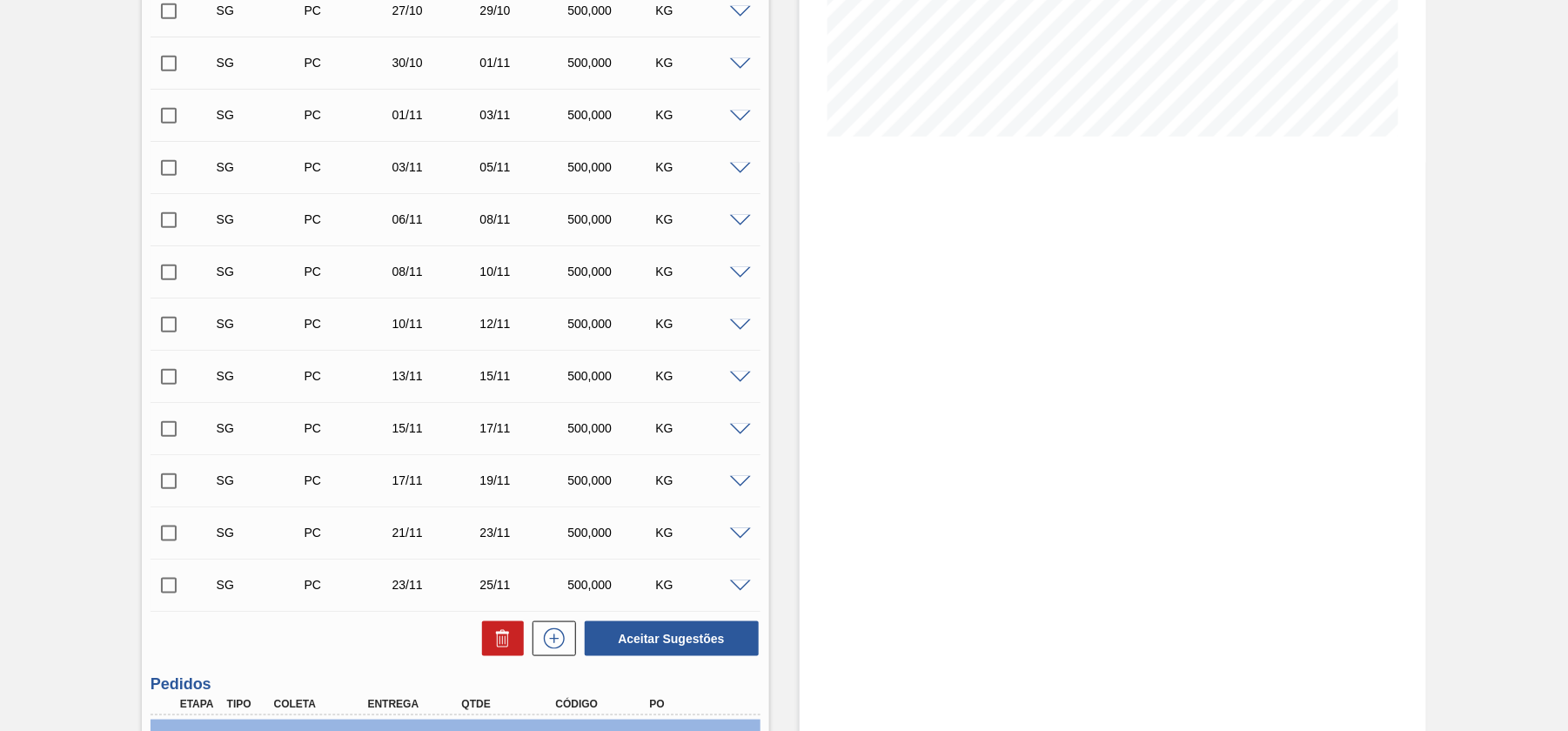
scroll to position [141, 0]
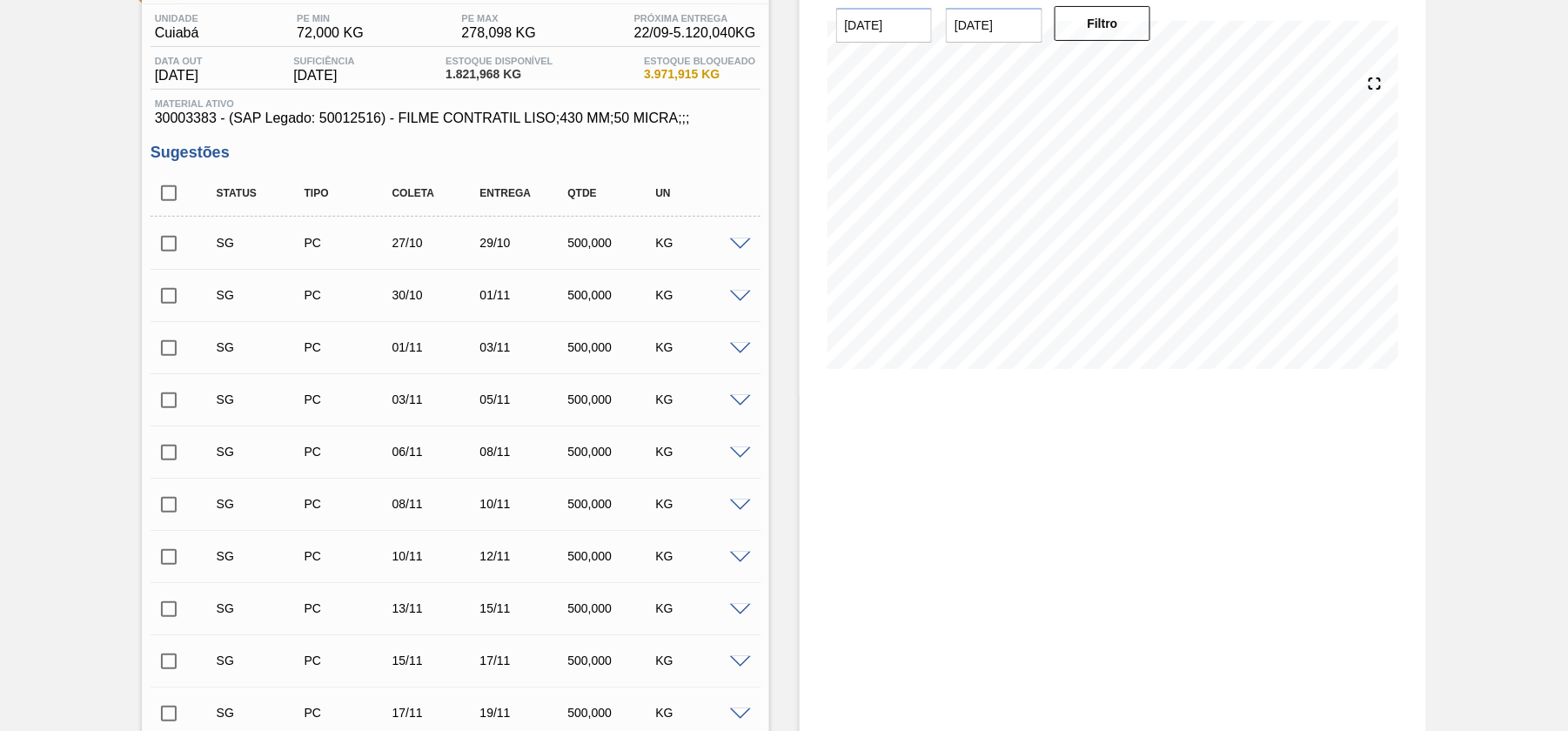
click at [738, 234] on div "SG PC 27/10 29/10 500,000 KG" at bounding box center [455, 242] width 610 height 44
click at [742, 244] on span at bounding box center [740, 244] width 21 height 13
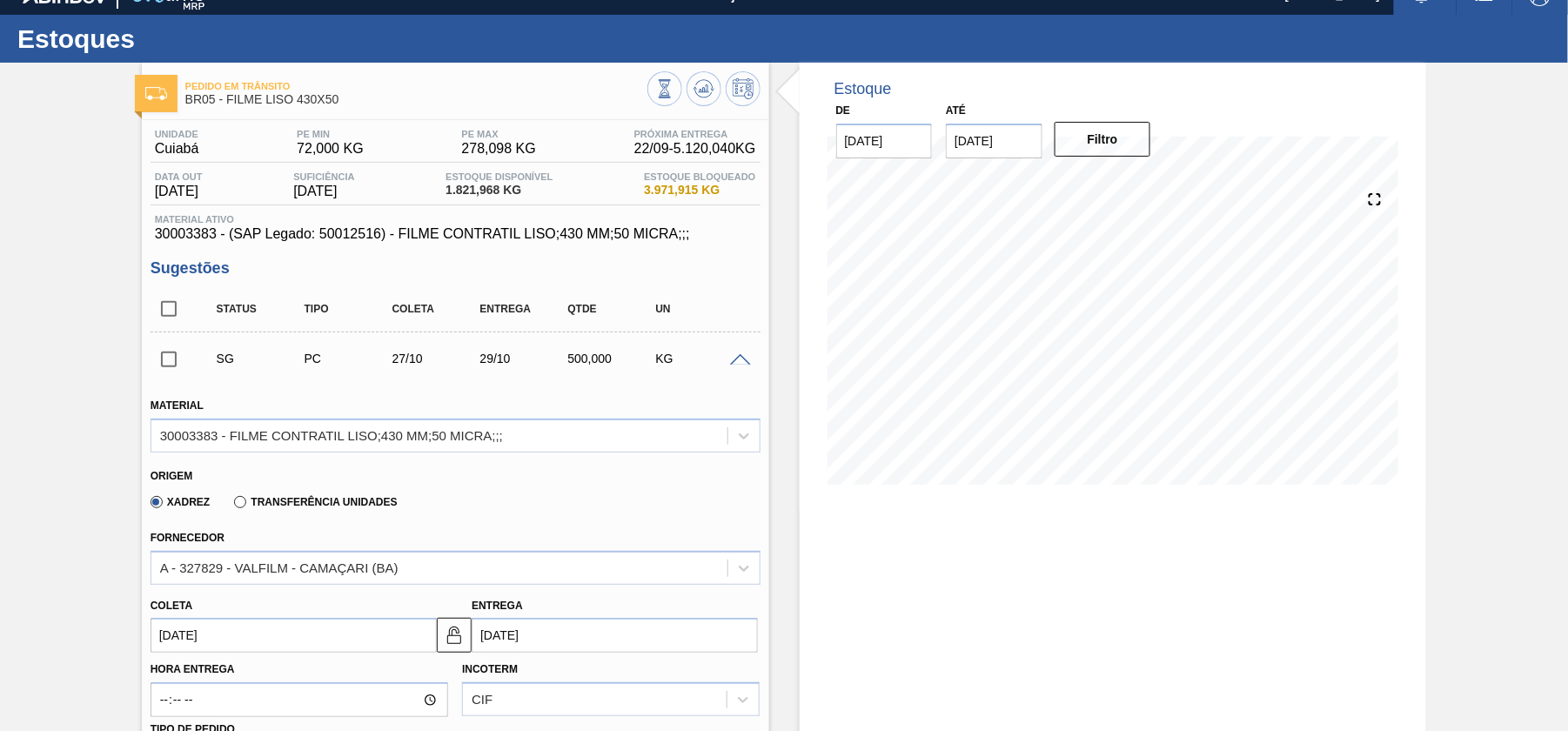
scroll to position [256, 0]
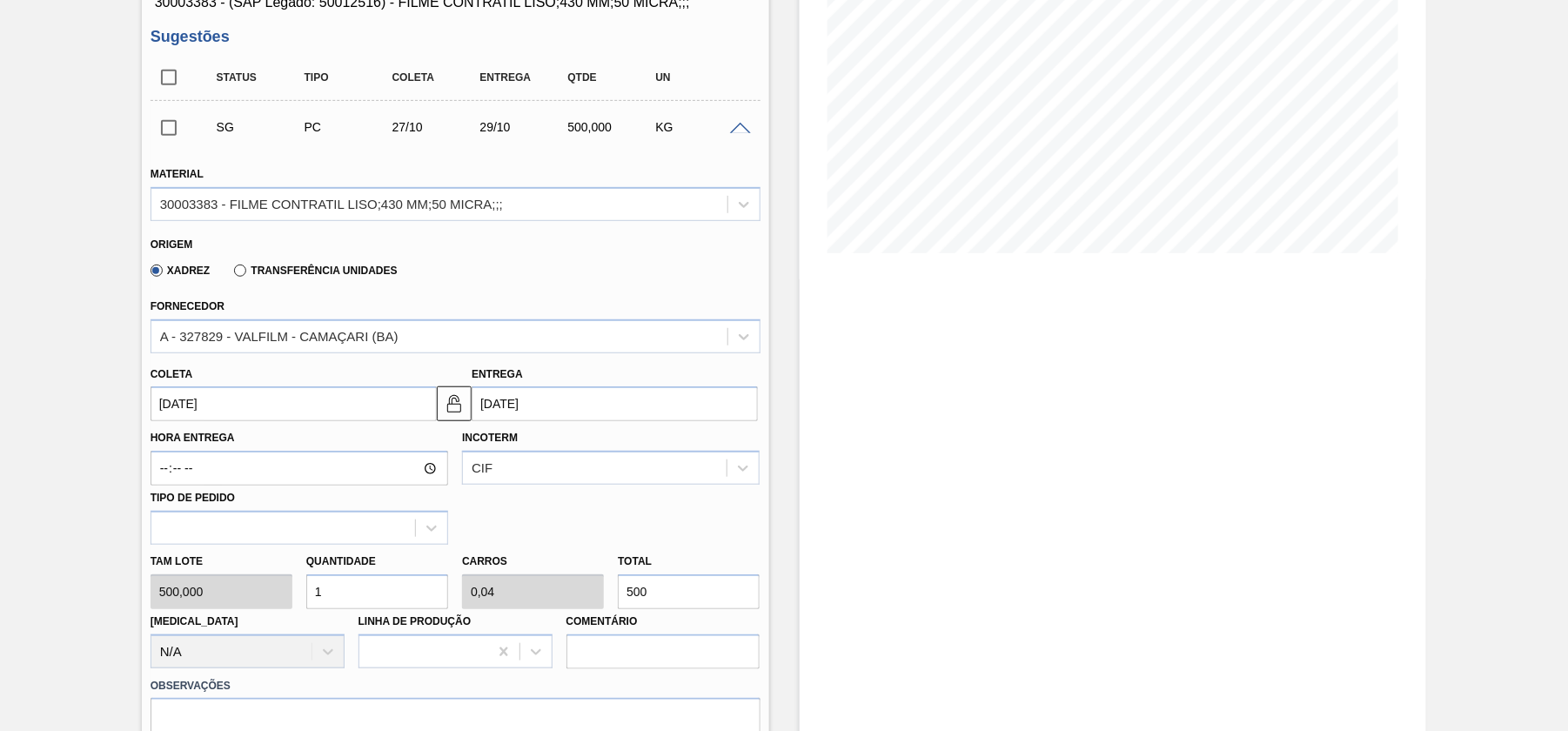
click at [262, 394] on input "[DATE]" at bounding box center [293, 404] width 286 height 35
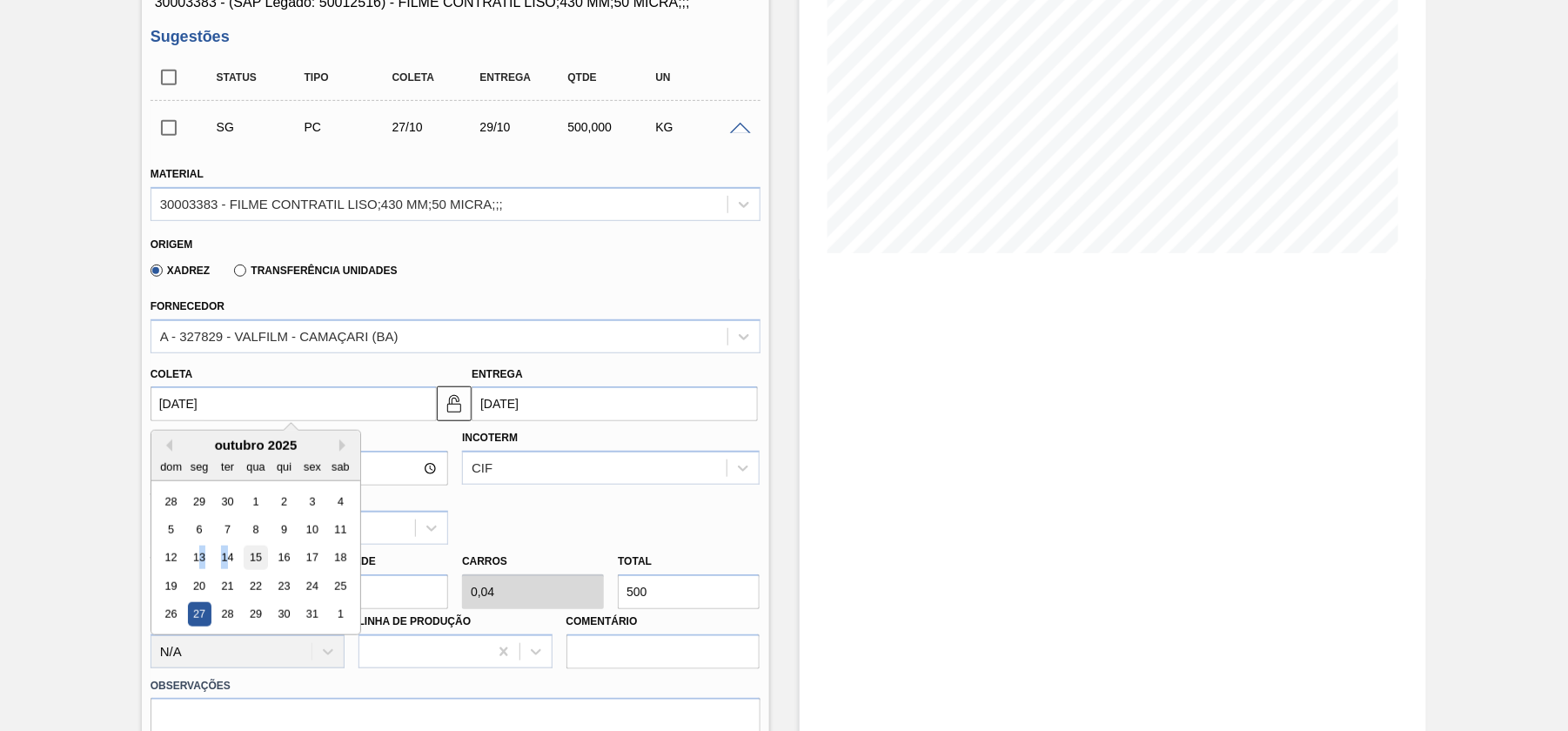
drag, startPoint x: 200, startPoint y: 549, endPoint x: 261, endPoint y: 558, distance: 61.7
click at [262, 558] on div "12 13 14 15 16 17 18" at bounding box center [256, 557] width 198 height 28
click at [254, 555] on div "15" at bounding box center [255, 558] width 23 height 23
type input "[DATE]"
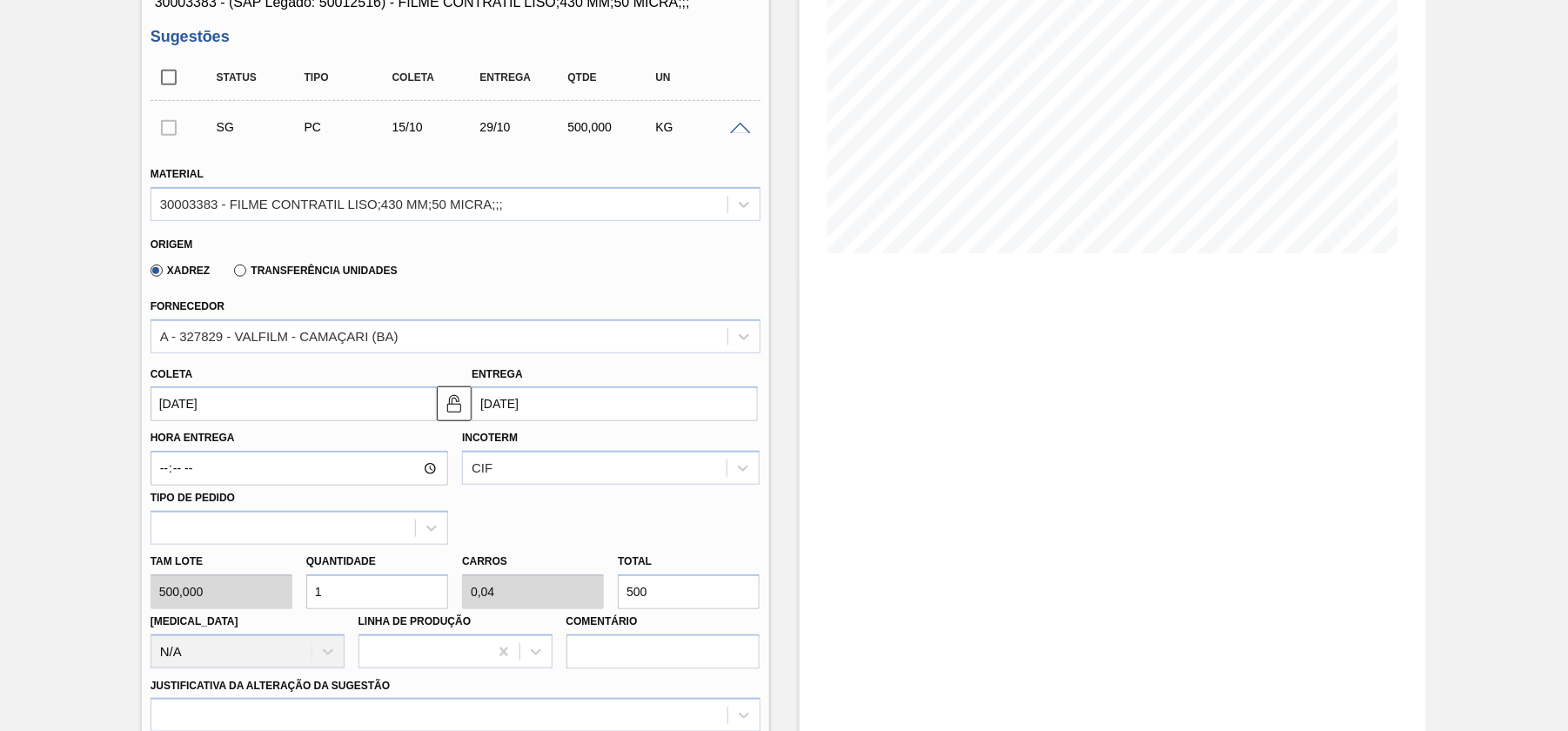
click at [565, 408] on input "[DATE]" at bounding box center [614, 404] width 286 height 35
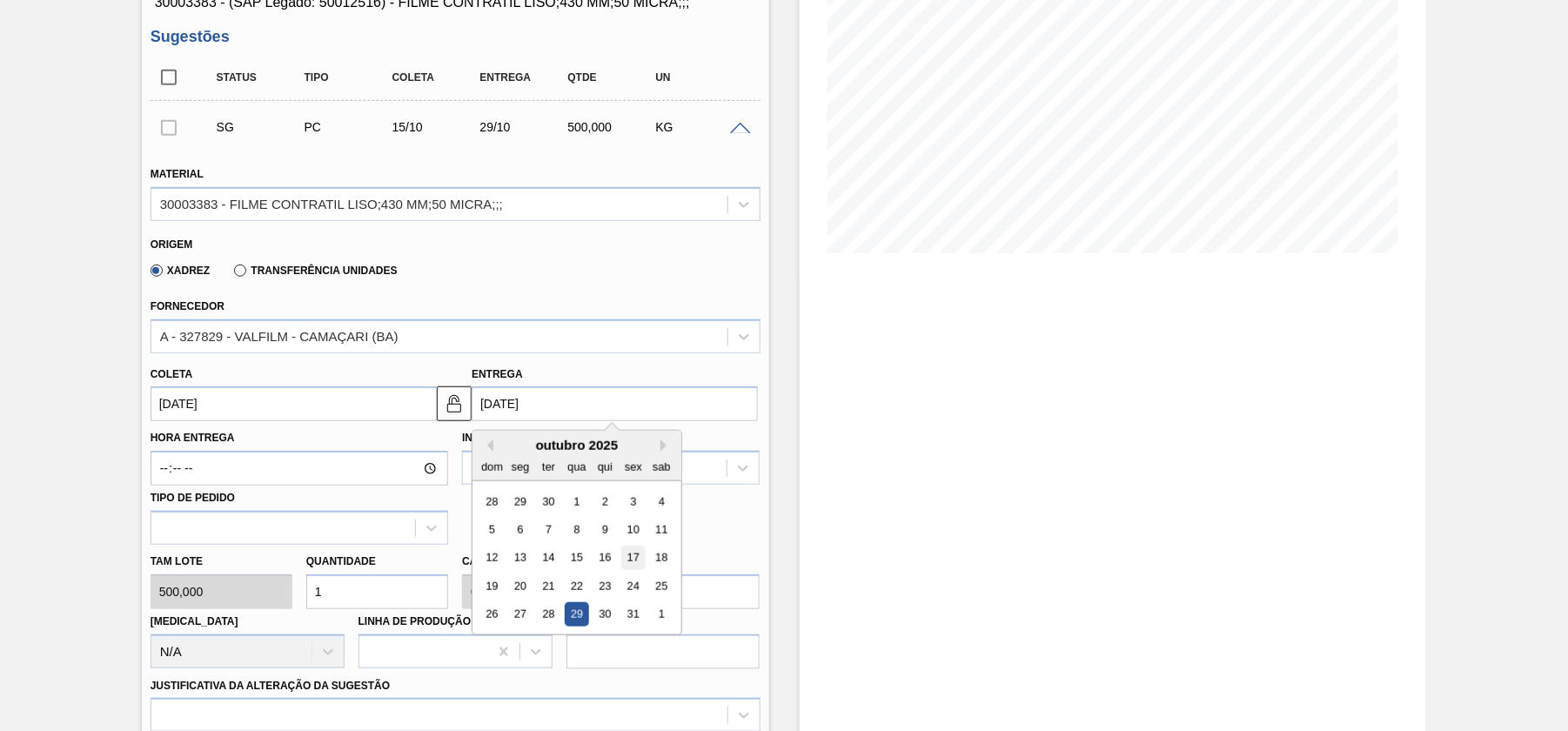
click at [634, 555] on div "17" at bounding box center [633, 558] width 23 height 23
type input "[DATE]"
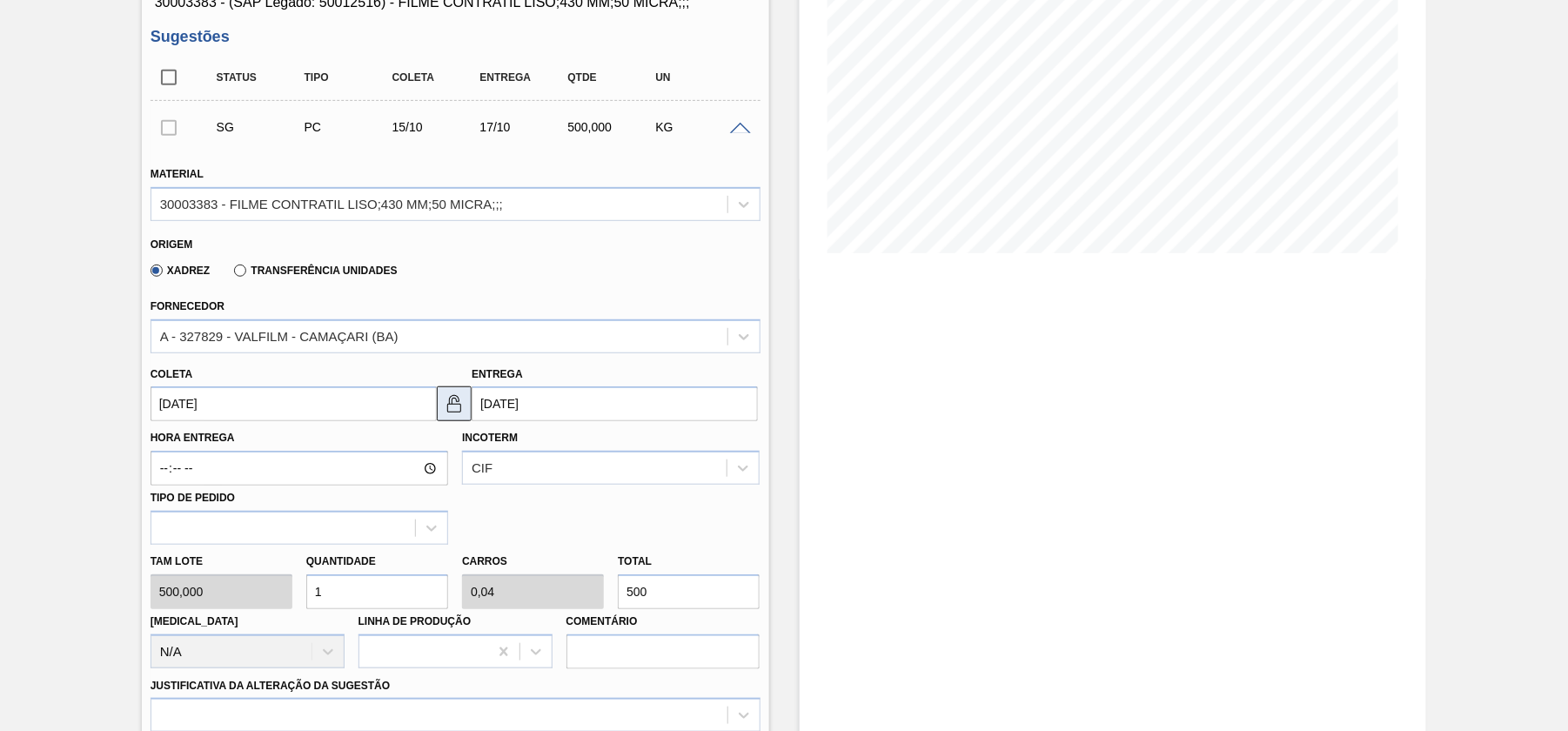
click at [447, 391] on button at bounding box center [455, 404] width 35 height 35
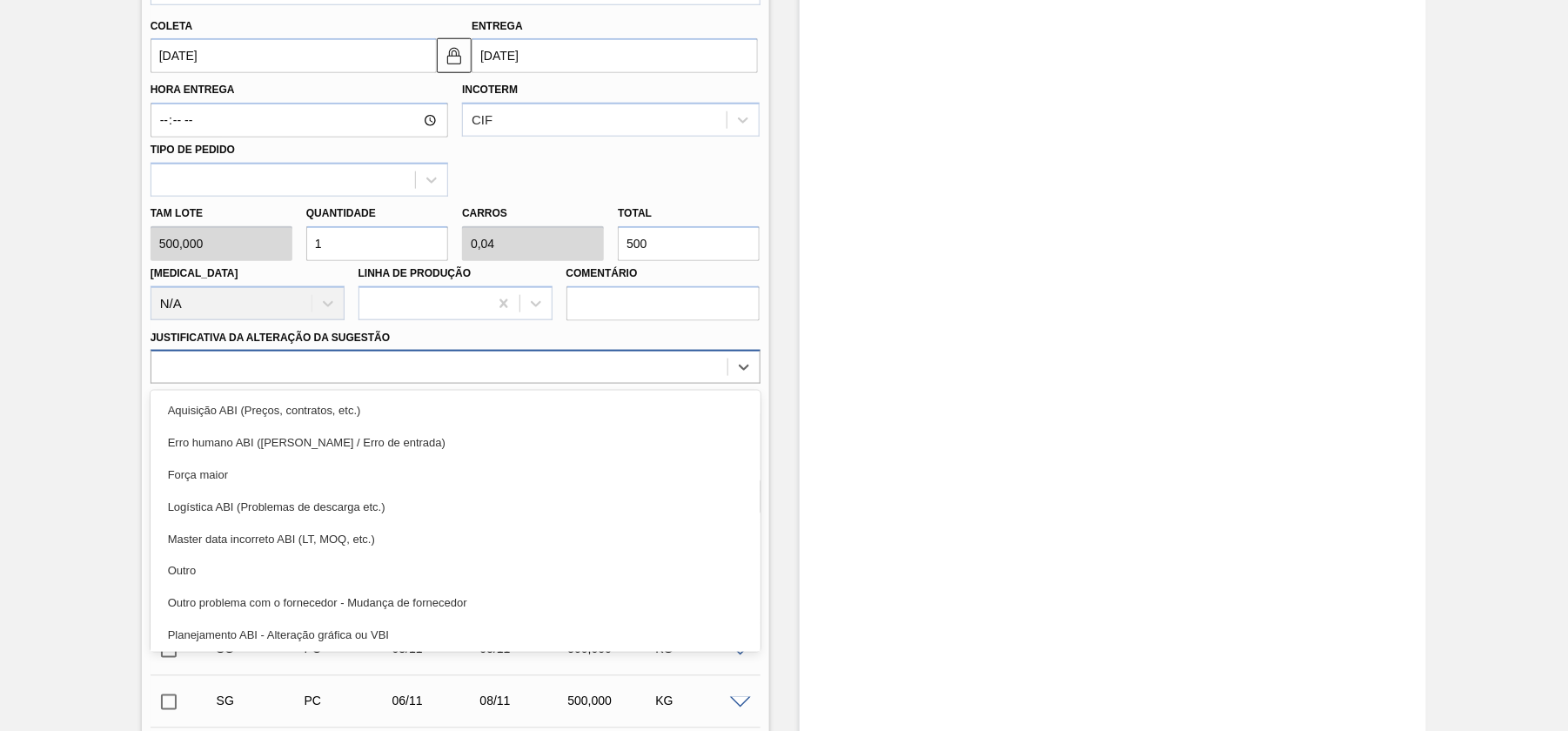
click at [374, 359] on div at bounding box center [439, 367] width 576 height 25
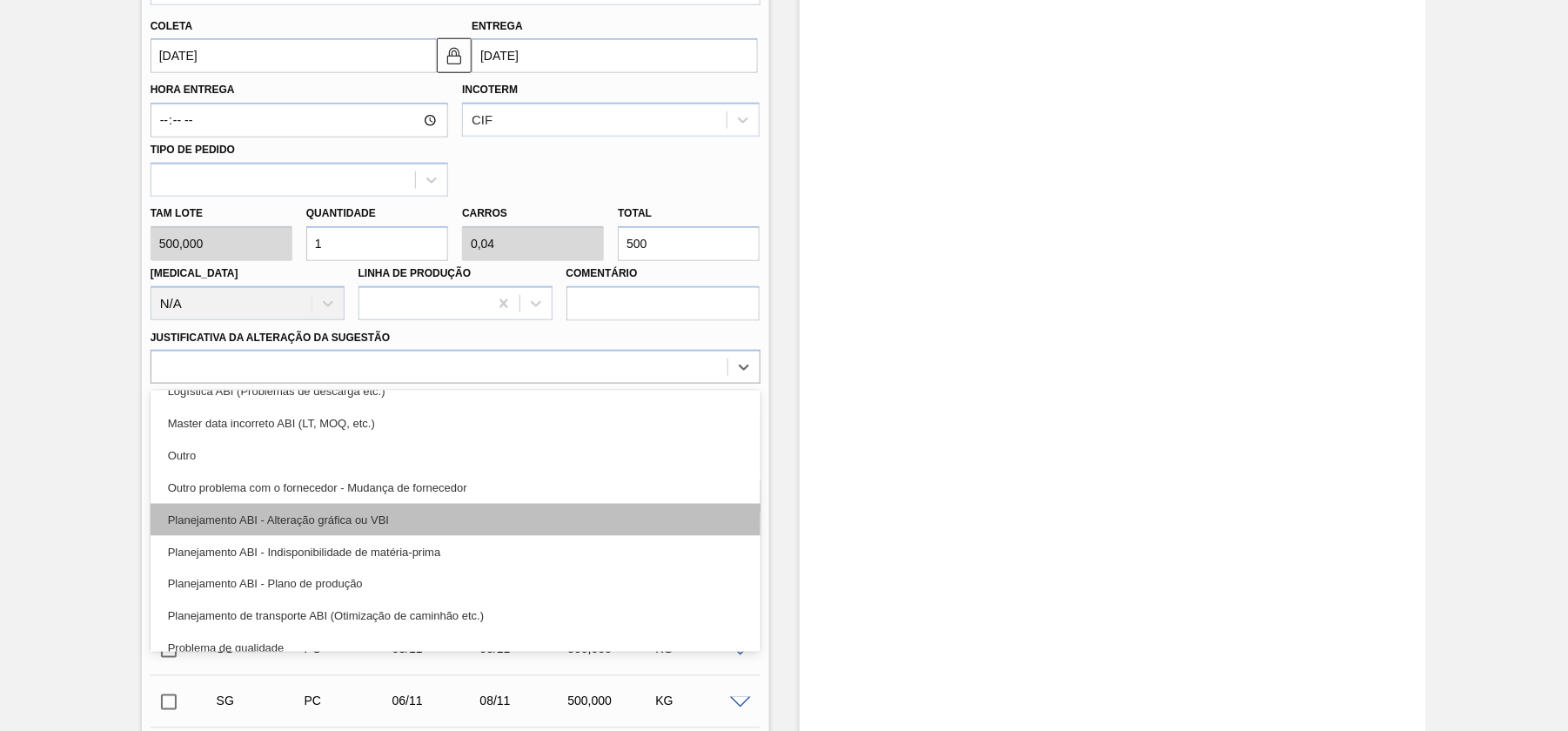
scroll to position [232, 0]
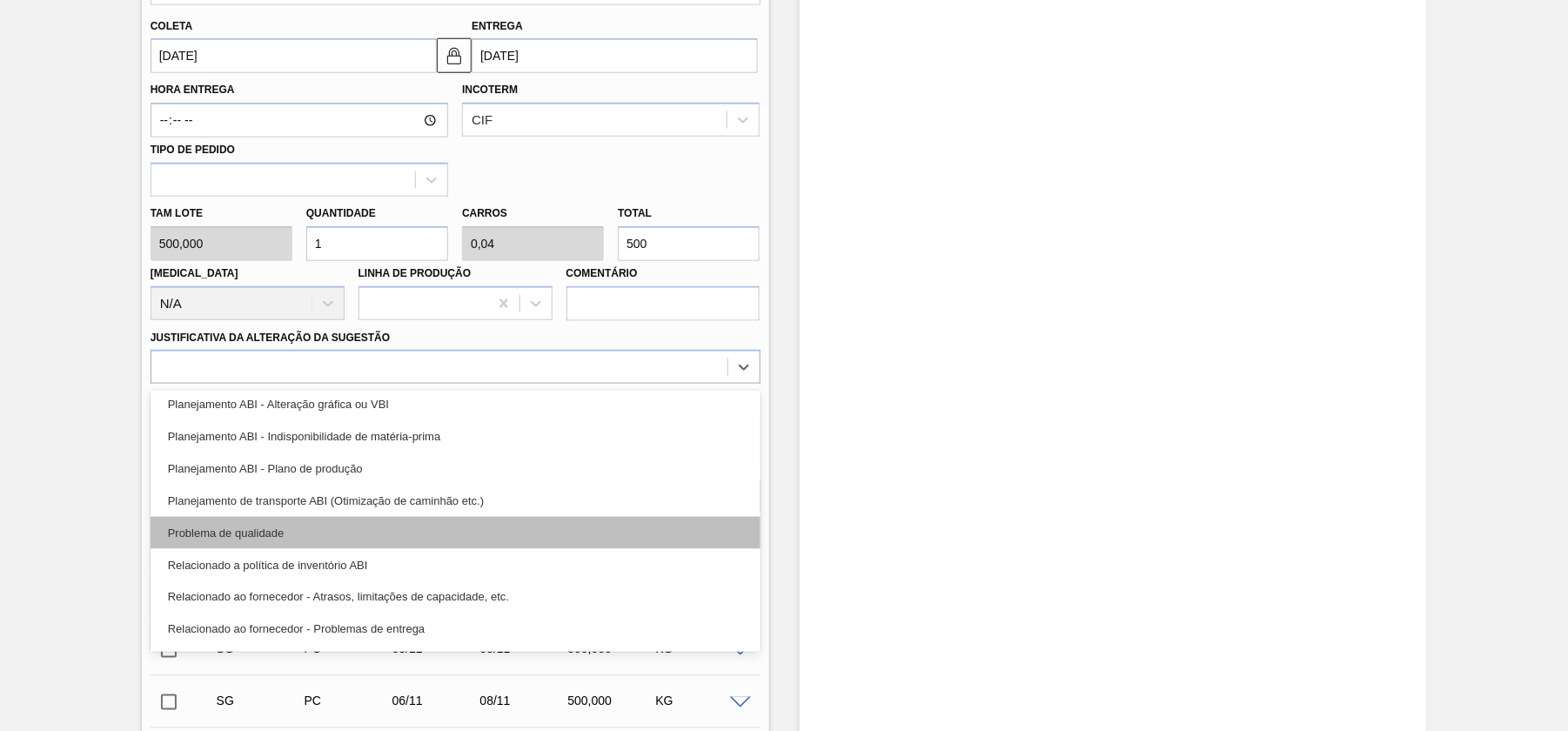
click at [330, 524] on div "Problema de qualidade" at bounding box center [455, 532] width 610 height 32
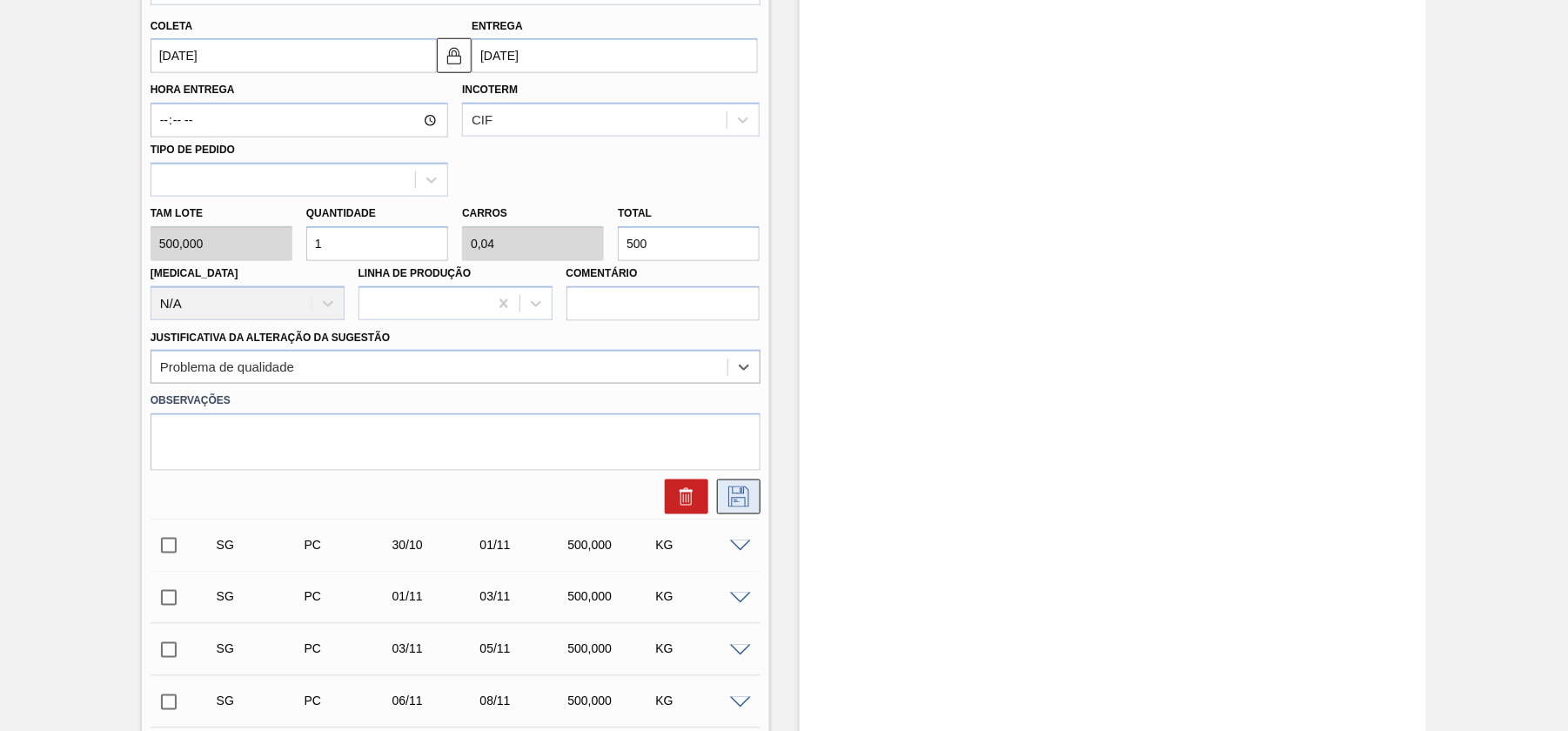
click at [737, 493] on icon at bounding box center [738, 497] width 28 height 21
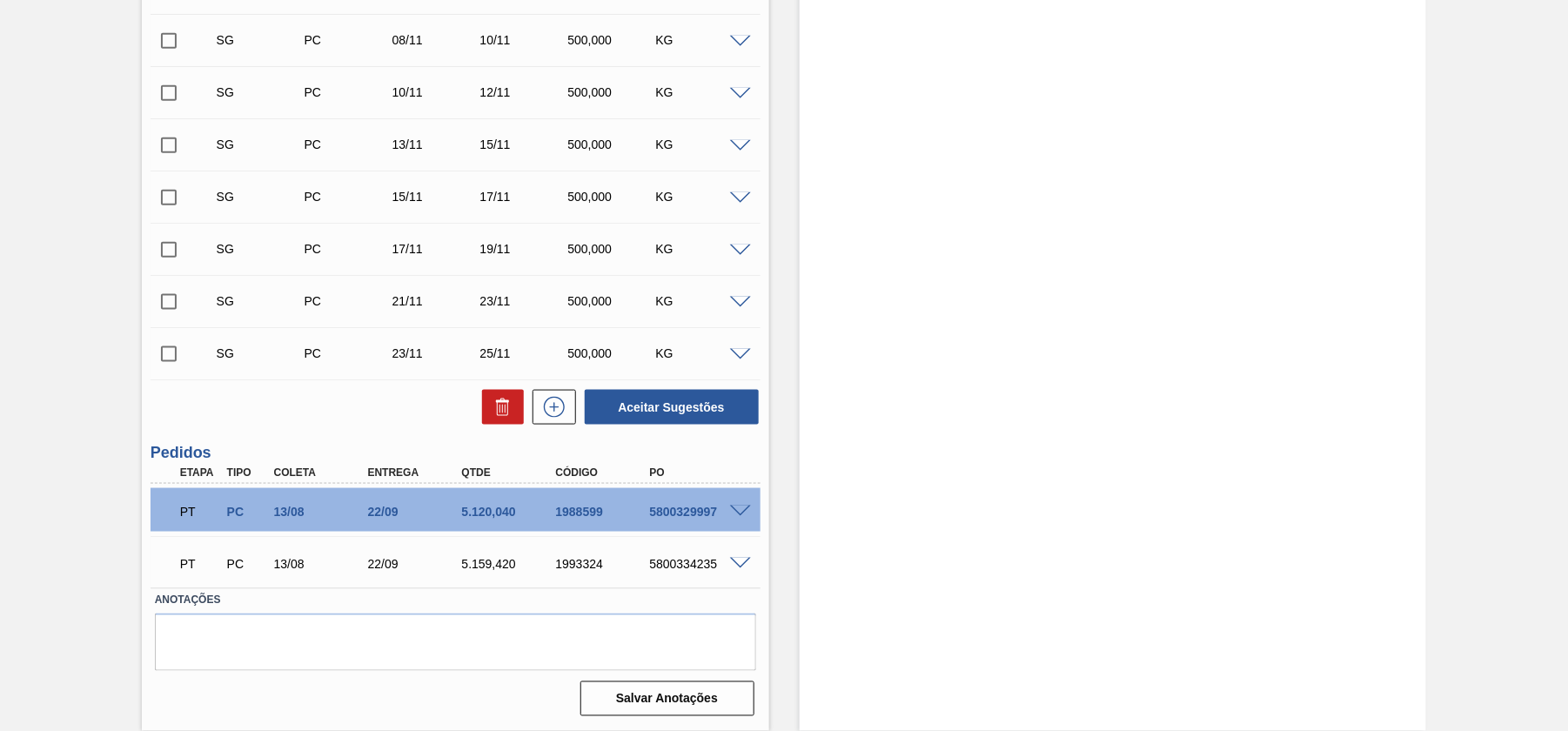
click at [749, 513] on span at bounding box center [740, 512] width 21 height 13
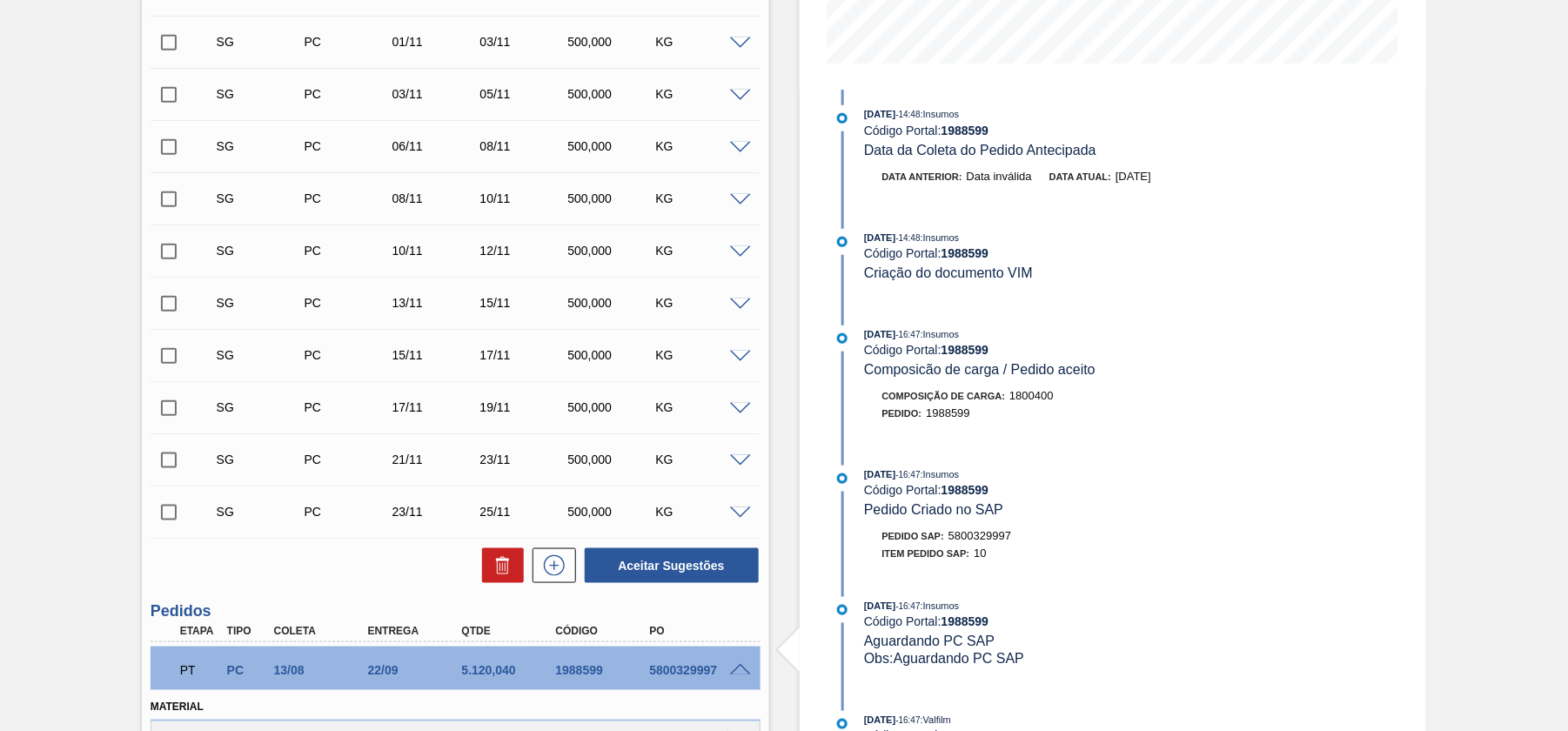
scroll to position [794, 0]
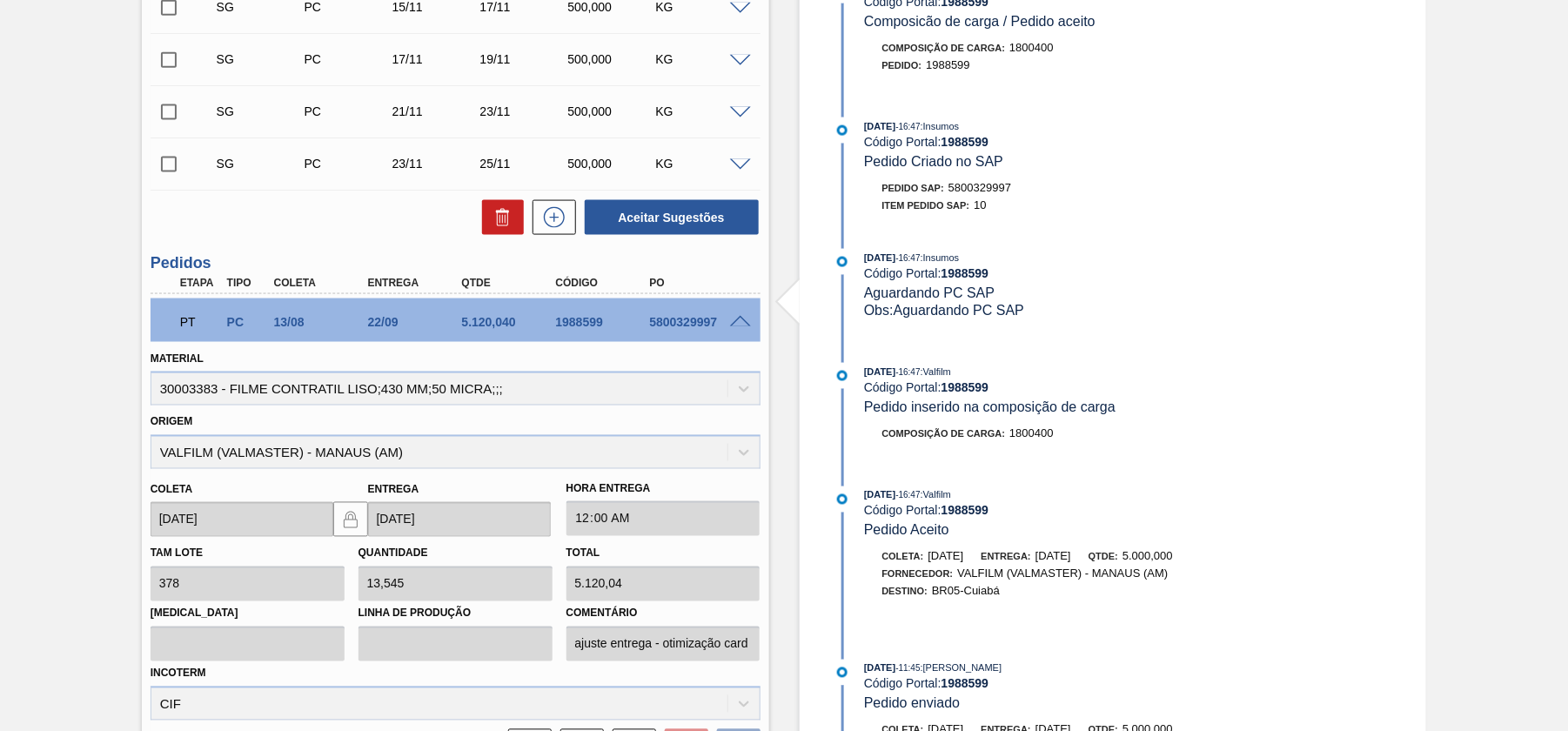
click at [735, 310] on div "PT PC 13/08 22/09 5.120,040 1988599 5800329997" at bounding box center [455, 320] width 610 height 44
click at [738, 326] on span at bounding box center [740, 322] width 21 height 13
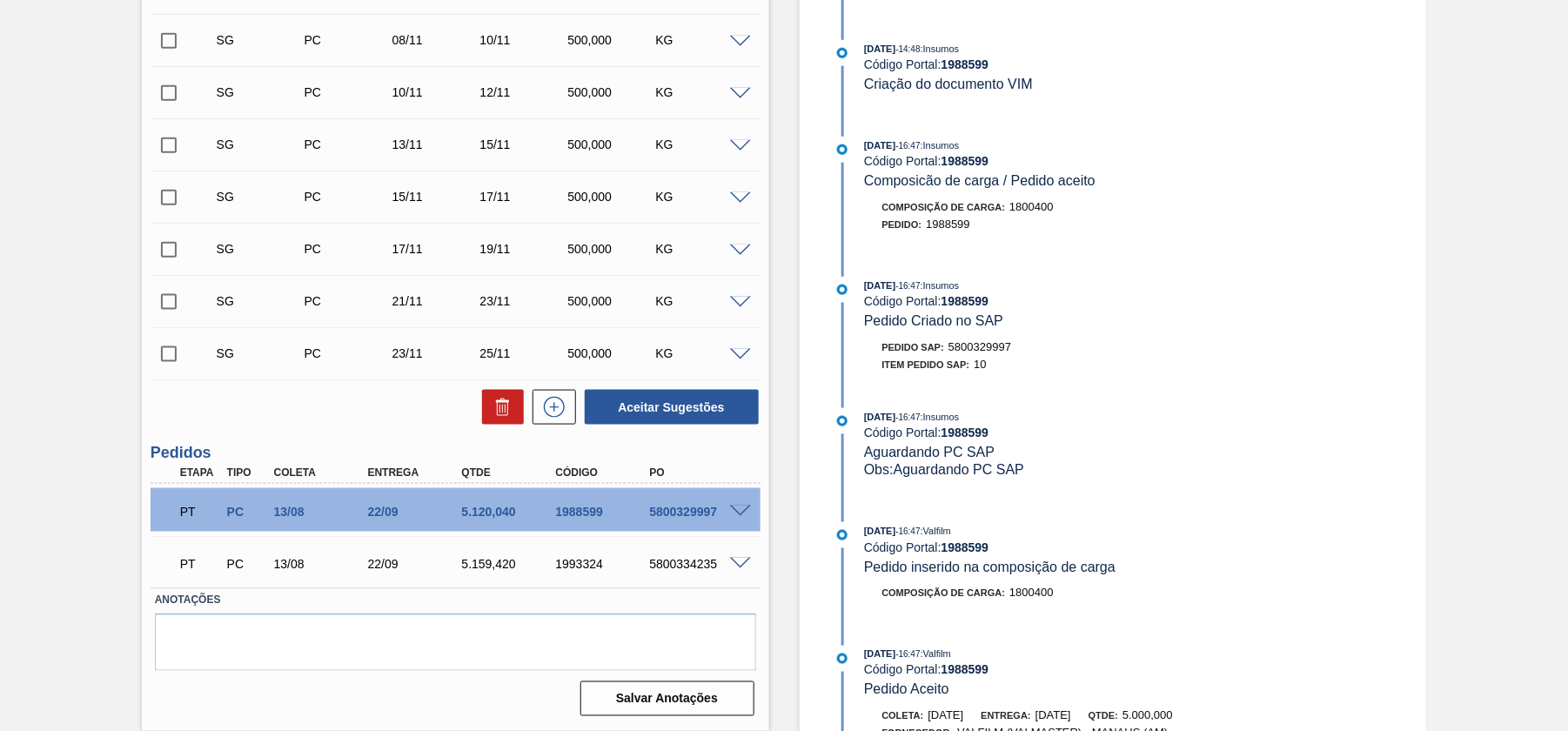
scroll to position [0, 0]
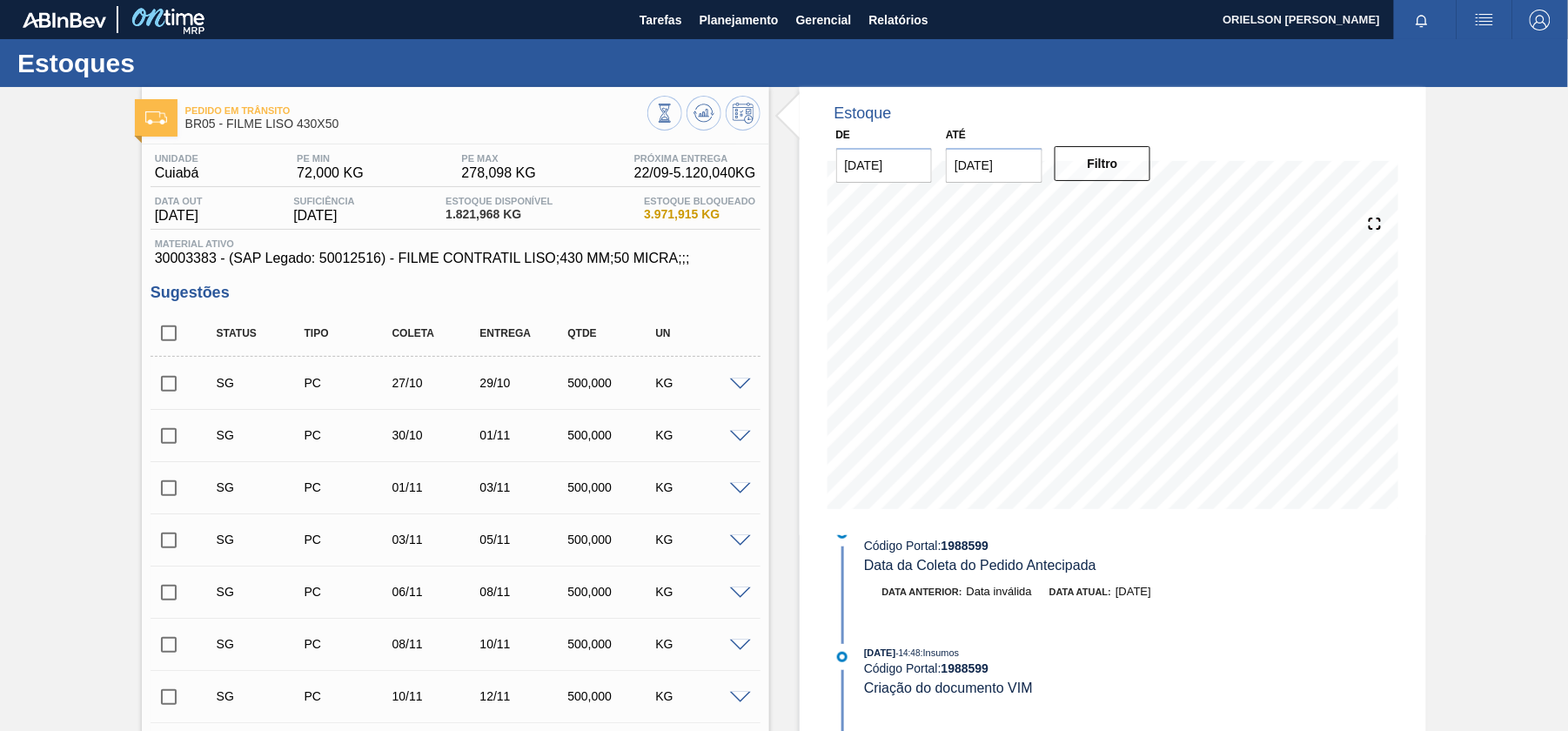
click at [197, 266] on span "30003383 - (SAP Legado: 50012516) - FILME CONTRATIL LISO;430 MM;50 MICRA;;;" at bounding box center [455, 259] width 601 height 16
copy span "30003383"
click at [404, 261] on span "30003383 - (SAP Legado: 50012516) - FILME CONTRATIL LISO;430 MM;50 MICRA;;;" at bounding box center [455, 259] width 601 height 16
click at [404, 263] on span "30003383 - (SAP Legado: 50012516) - FILME CONTRATIL LISO;430 MM;50 MICRA;;;" at bounding box center [455, 259] width 601 height 16
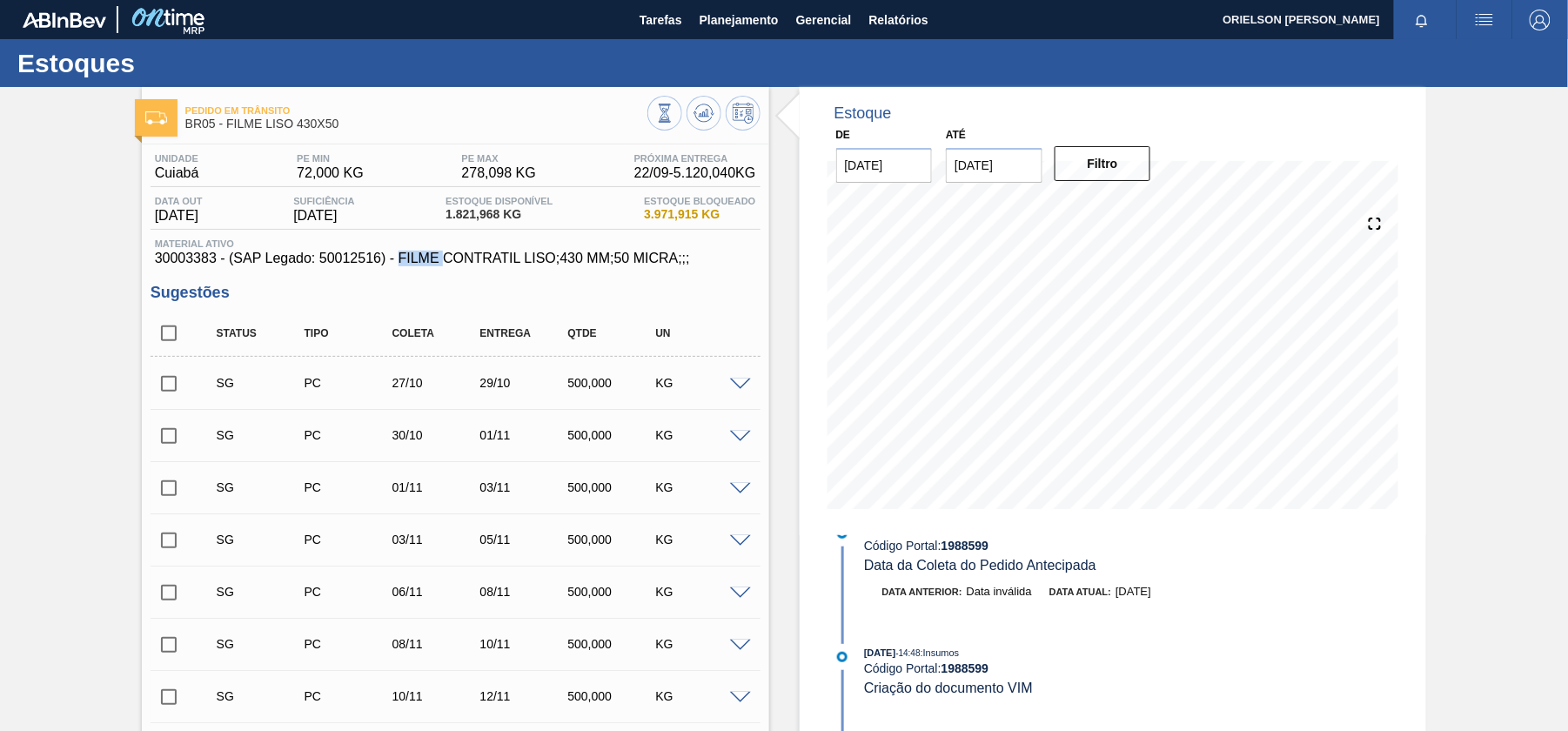
click at [404, 263] on span "30003383 - (SAP Legado: 50012516) - FILME CONTRATIL LISO;430 MM;50 MICRA;;;" at bounding box center [455, 259] width 601 height 16
copy span "30003383 - (SAP Legado: 50012516) - FILME CONTRATIL LISO;430 MM;50 MICRA;;;"
click at [404, 261] on span "30003383 - (SAP Legado: 50012516) - FILME CONTRATIL LISO;430 MM;50 MICRA;;;" at bounding box center [455, 259] width 601 height 16
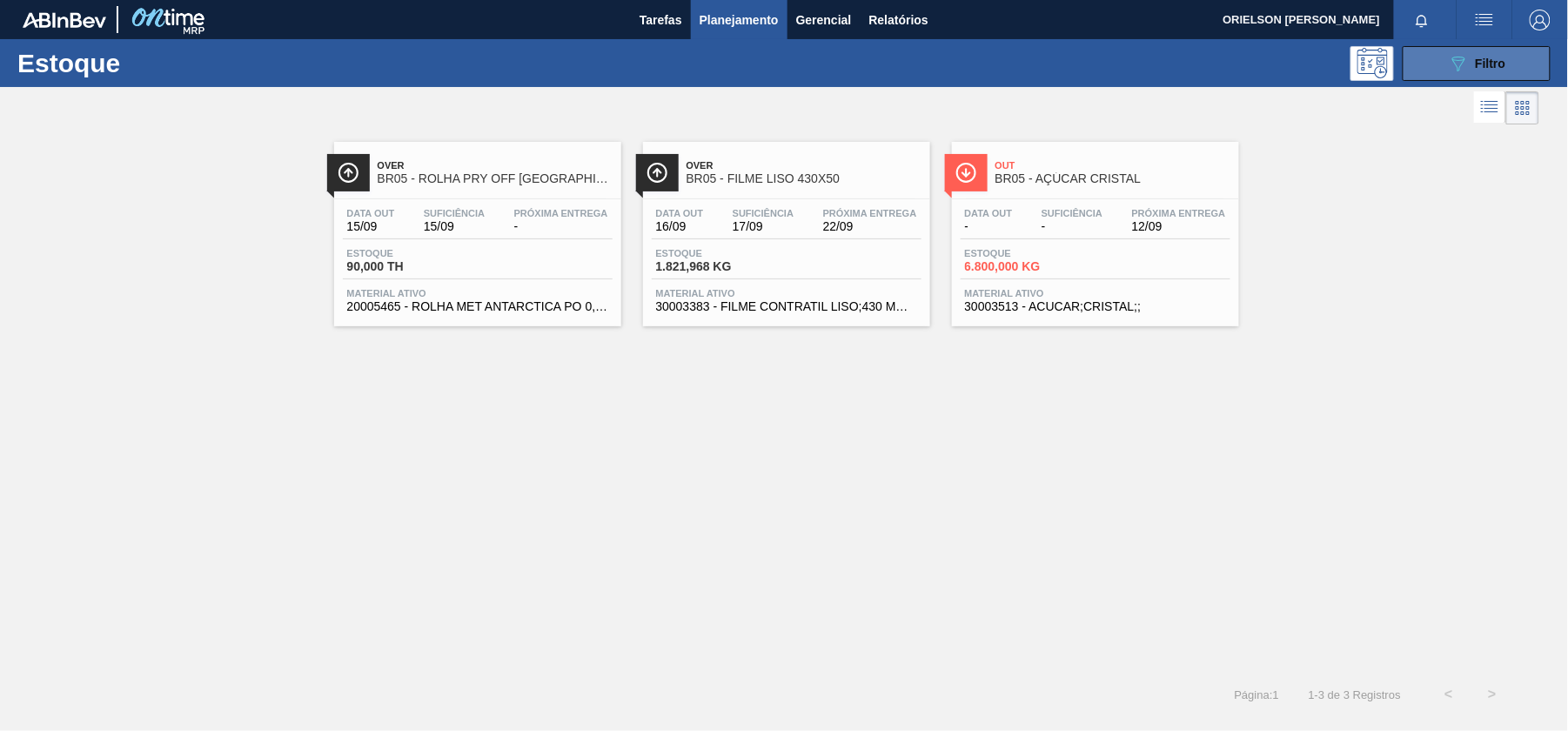
click at [1474, 61] on div "089F7B8B-B2A5-4AFE-B5C0-19BA573D28AC Filtro" at bounding box center [1477, 64] width 58 height 21
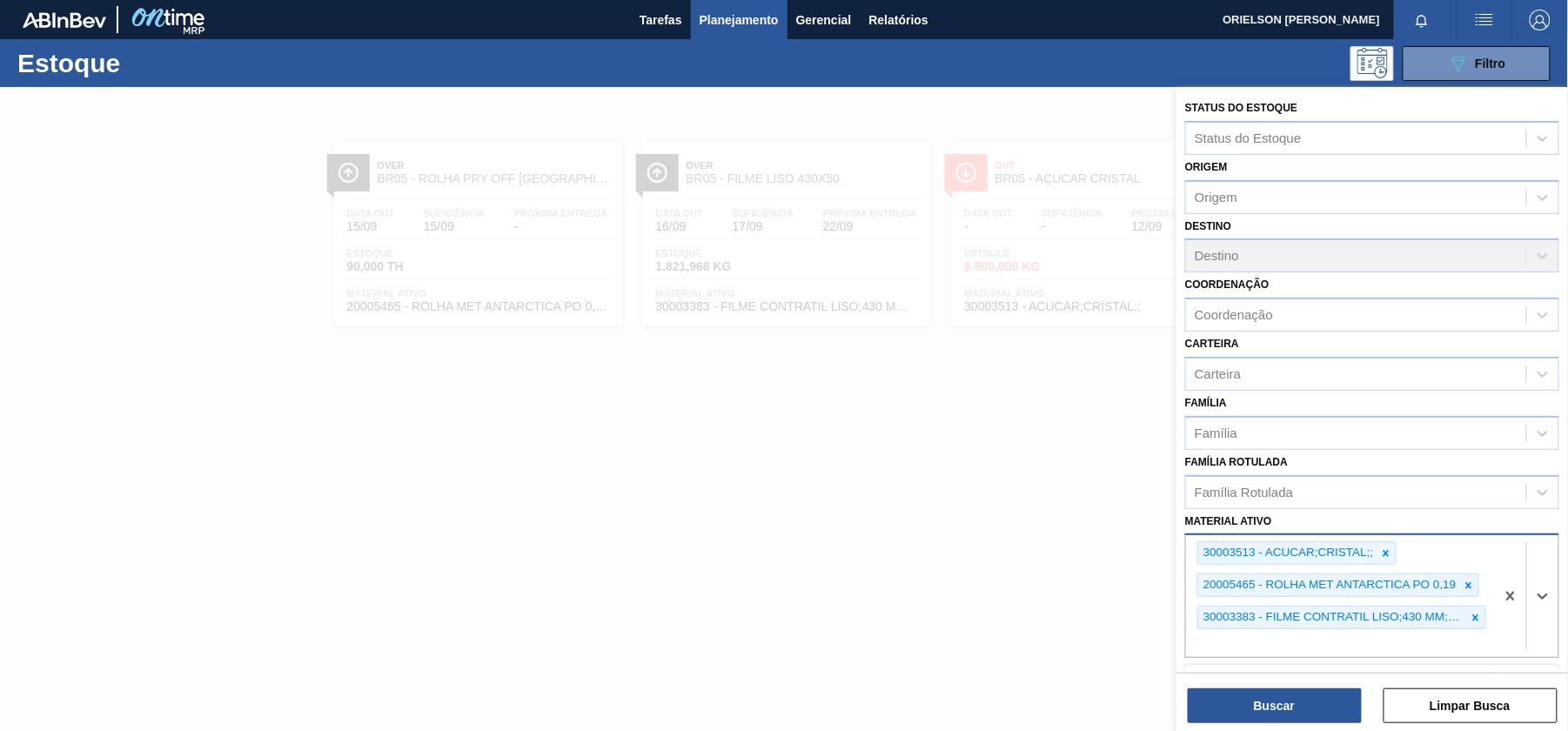
click at [1337, 652] on div "30003513 - ACUCAR;CRISTAL;; 20005465 - ROLHA MET ANTARCTICA PO 0,19 30003383 - …" at bounding box center [1340, 596] width 309 height 122
paste ativo "30003071"
type ativo "30003071"
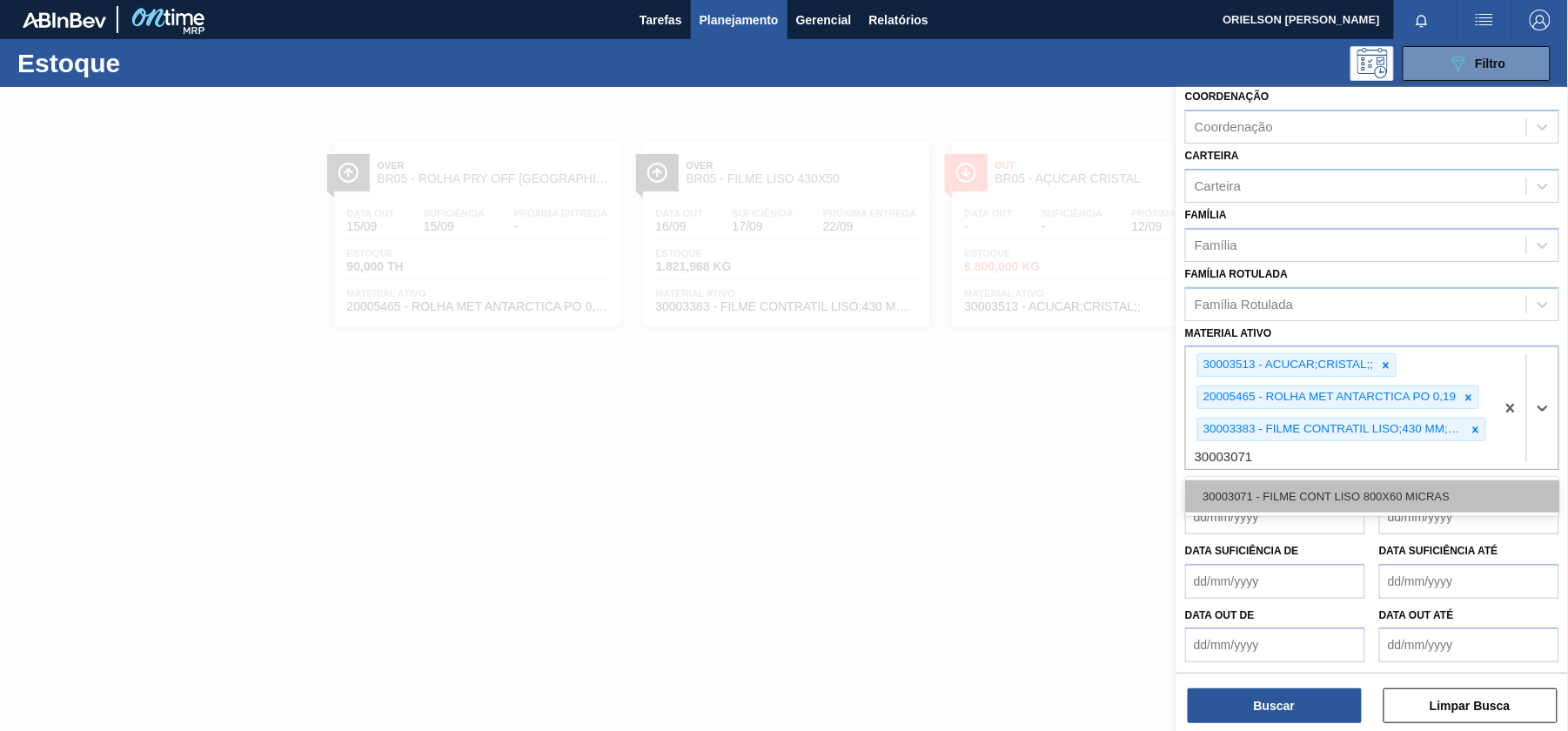
click at [1282, 502] on div "30003071 - FILME CONT LISO 800X60 MICRAS" at bounding box center [1372, 496] width 374 height 32
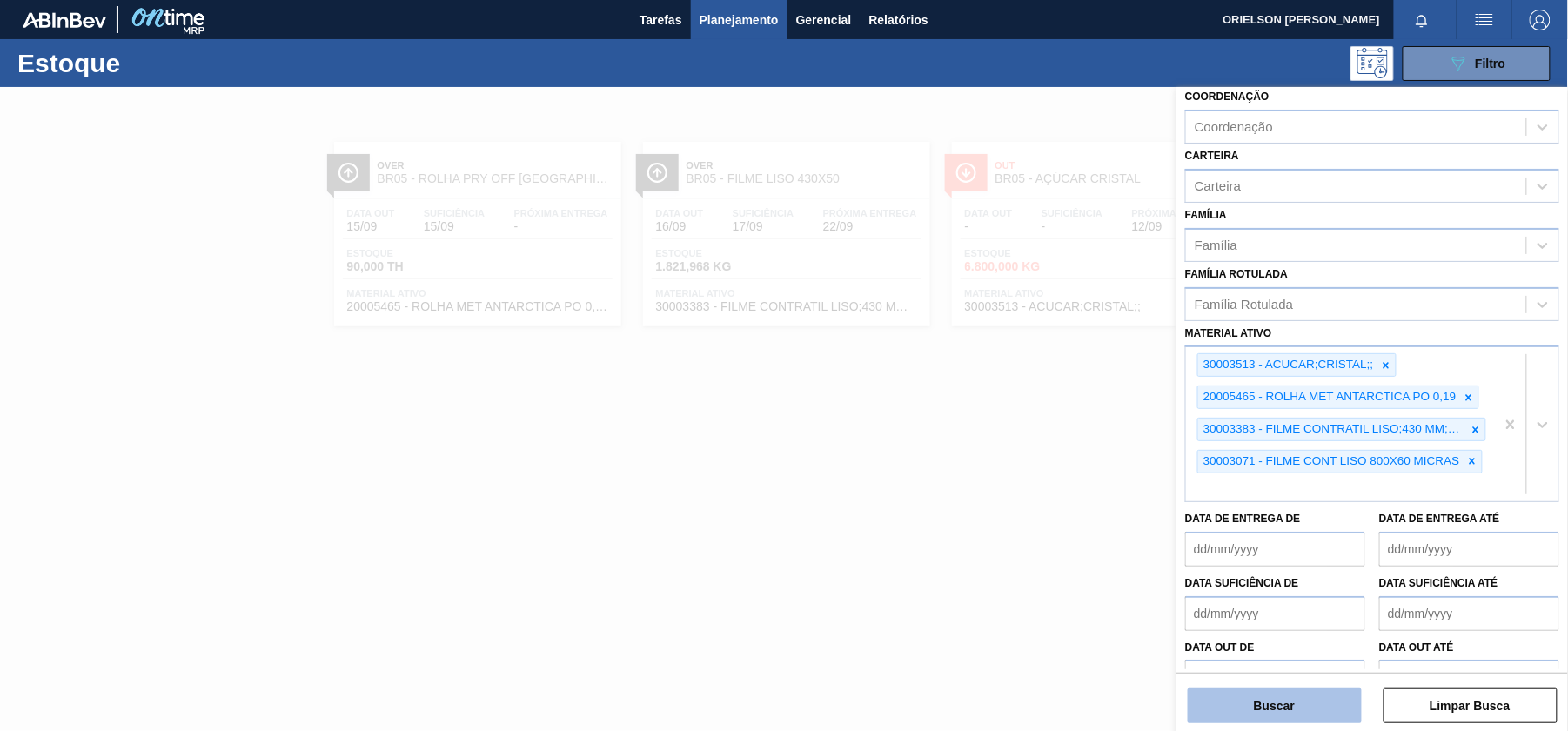
click at [1274, 721] on button "Buscar" at bounding box center [1274, 706] width 174 height 35
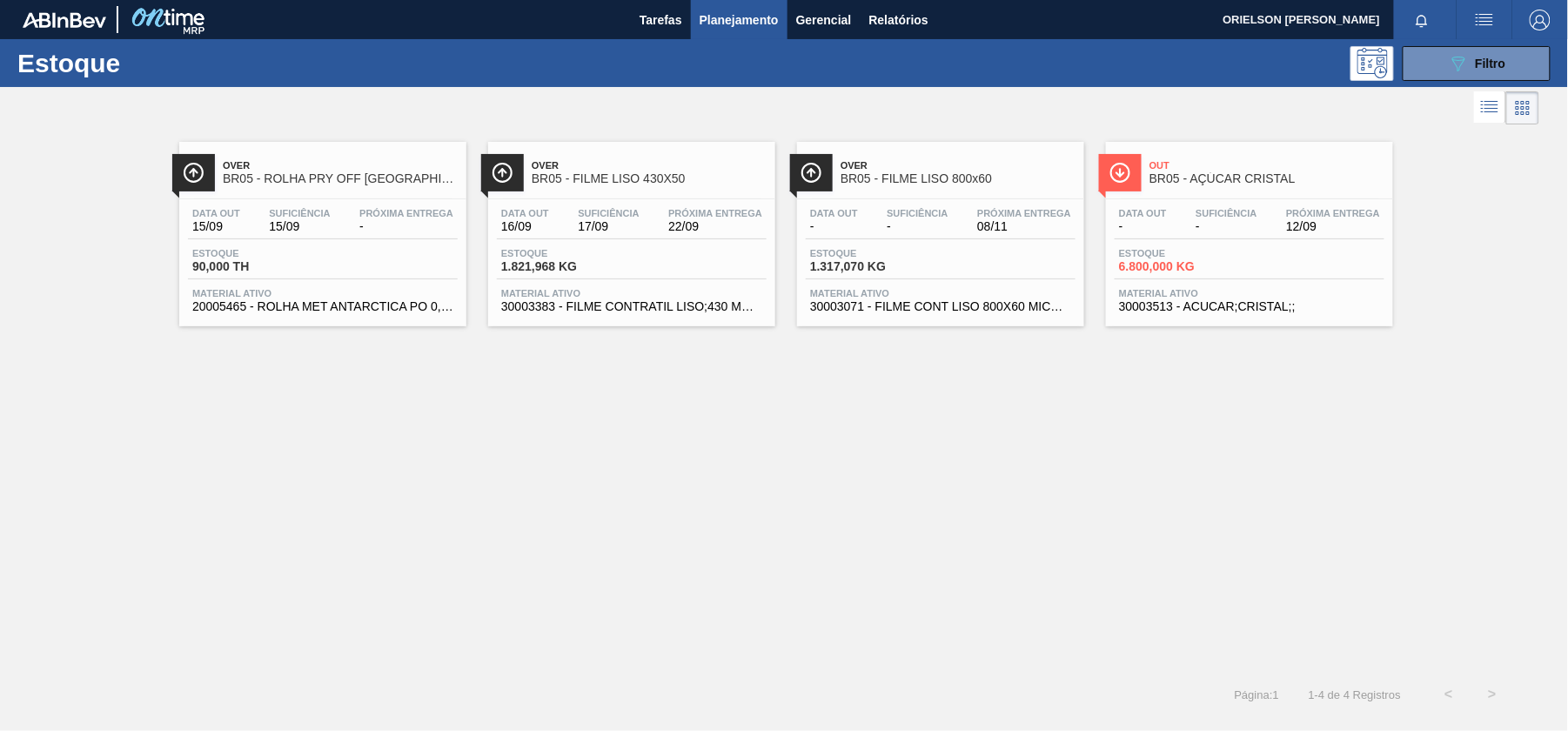
click at [932, 275] on div "Estoque 1.317,070 KG" at bounding box center [940, 264] width 269 height 31
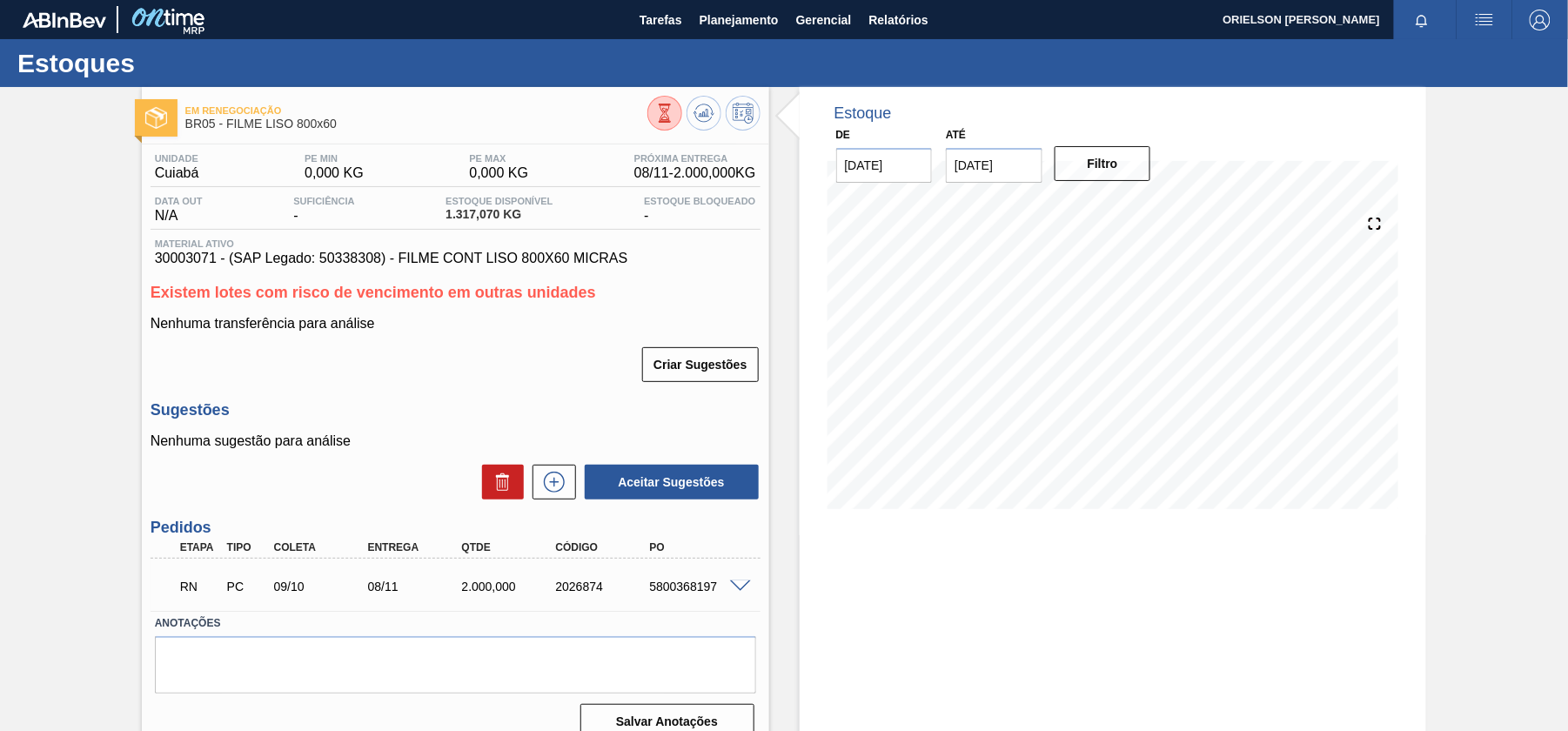
click at [736, 588] on span at bounding box center [740, 587] width 21 height 13
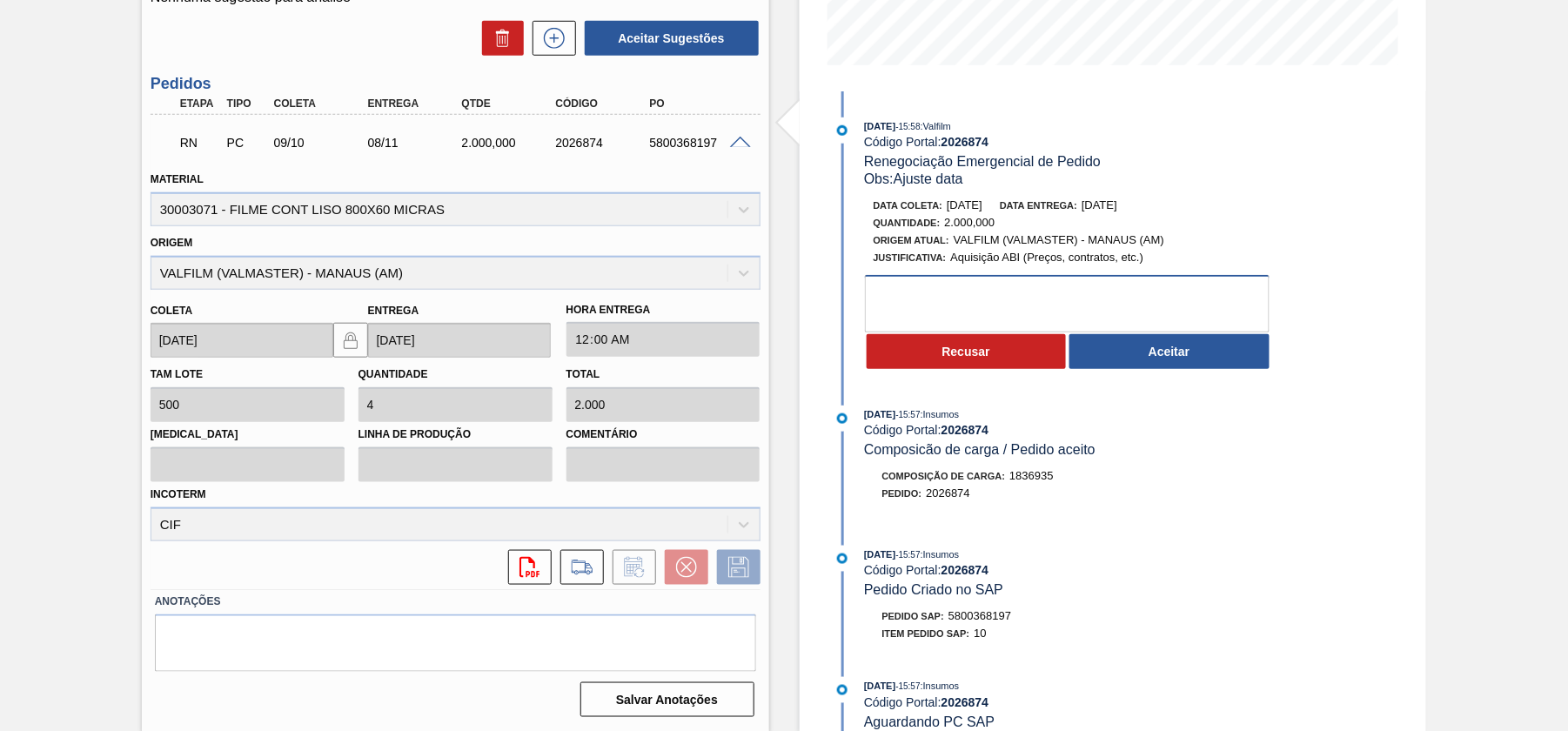
click at [987, 310] on textarea at bounding box center [1066, 303] width 404 height 57
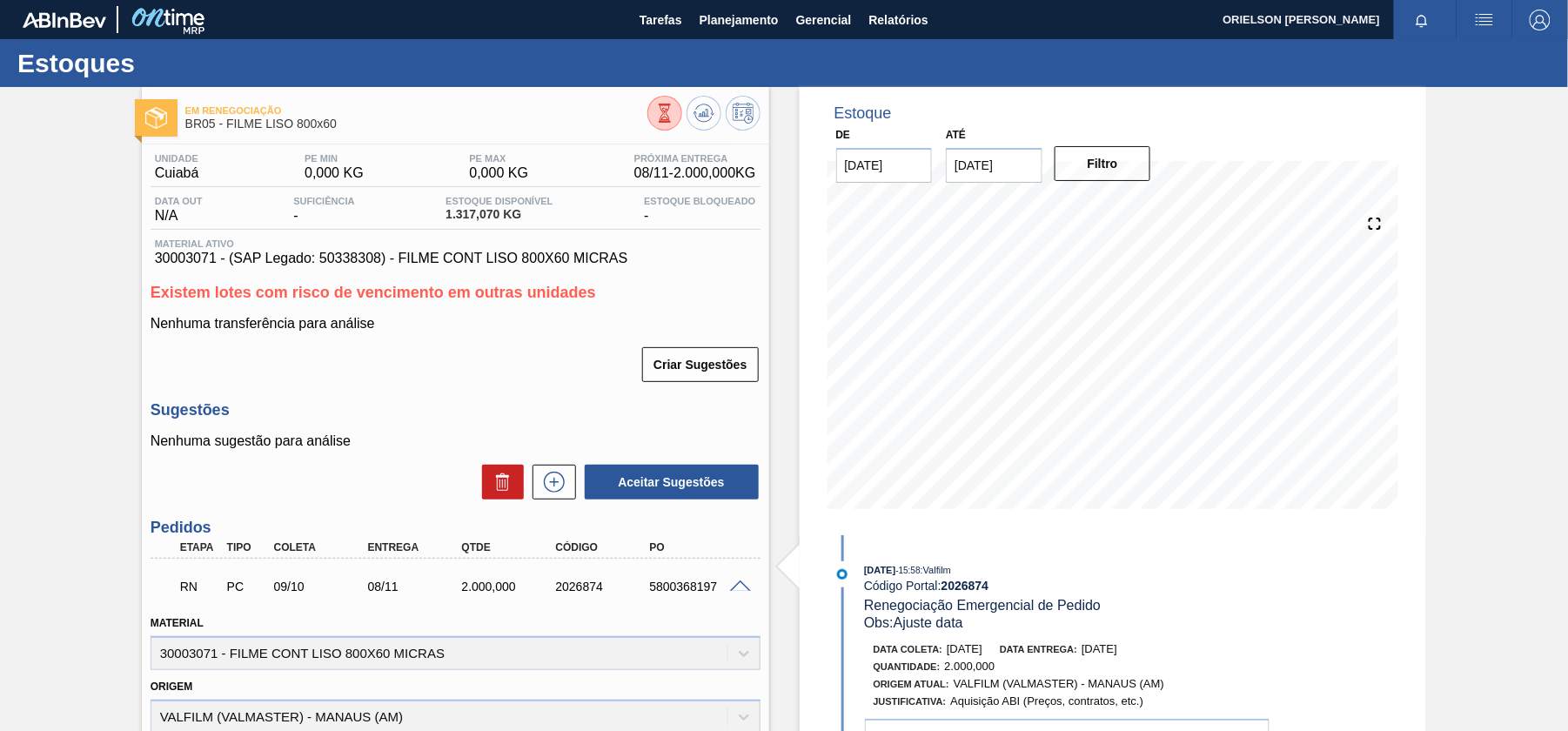
click at [735, 573] on div "RN PC 09/10 08/11 2.000,000 2026874 5800368197" at bounding box center [455, 585] width 610 height 44
click at [739, 590] on span at bounding box center [740, 587] width 21 height 13
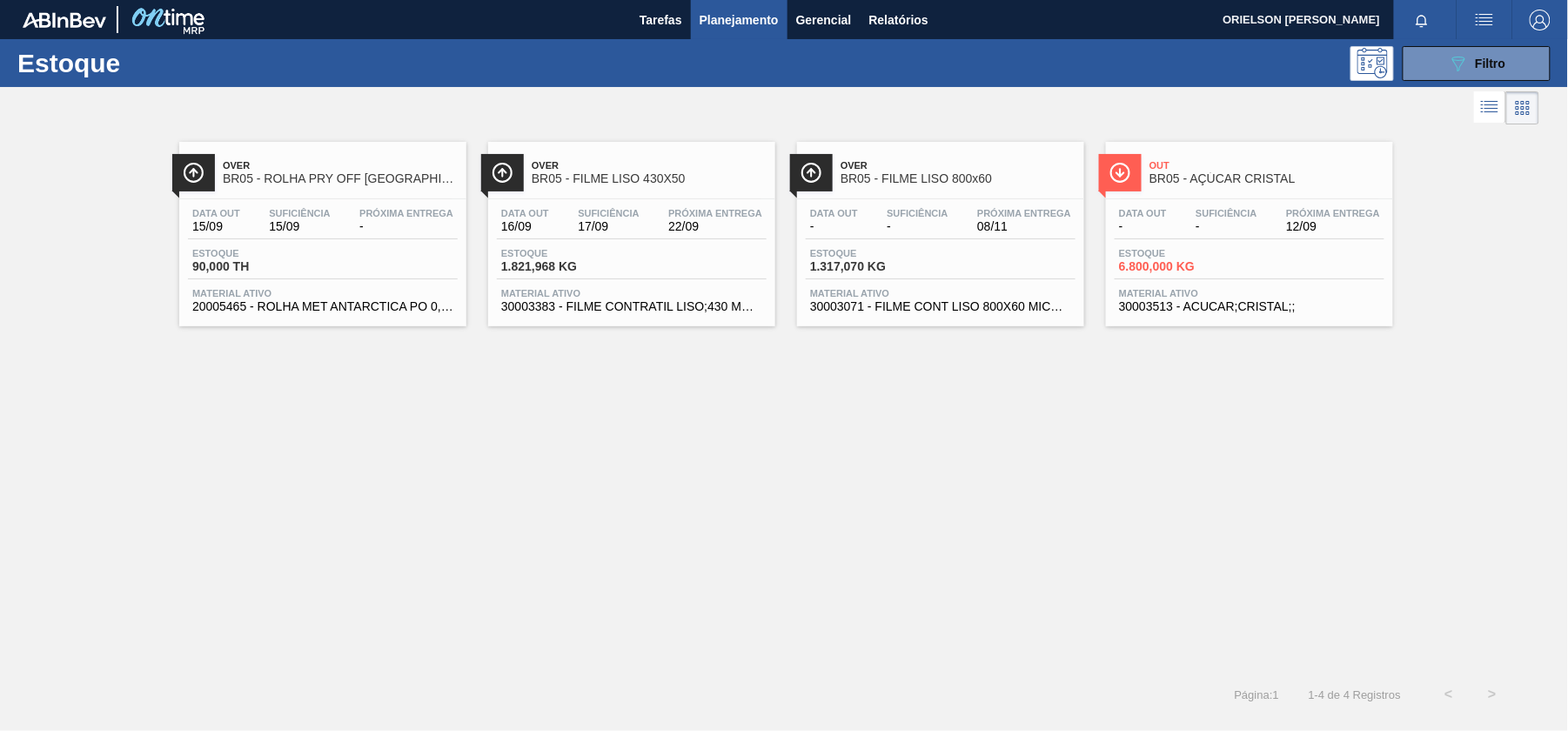
click at [260, 181] on span "BR05 - ROLHA PRY OFF [GEOGRAPHIC_DATA] 300ML" at bounding box center [340, 178] width 235 height 13
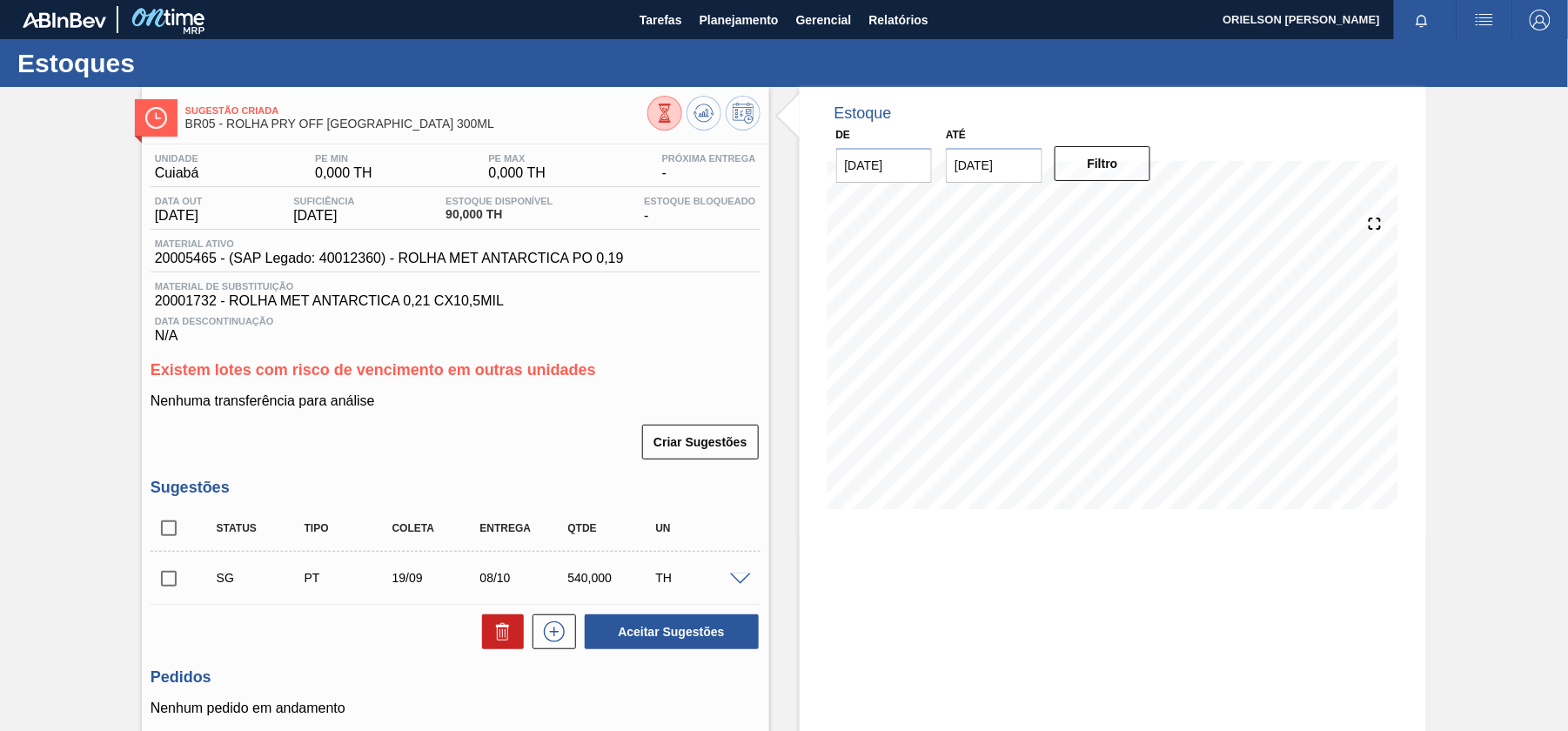
click at [184, 254] on span "20005465 - (SAP Legado: 40012360) - ROLHA MET ANTARCTICA PO 0,19" at bounding box center [390, 259] width 469 height 16
click at [183, 254] on span "20005465 - (SAP Legado: 40012360) - ROLHA MET ANTARCTICA PO 0,19" at bounding box center [390, 259] width 469 height 16
copy span "20005465"
click at [315, 307] on span "20001732 - ROLHA MET ANTARCTICA 0,21 CX10,5MIL" at bounding box center [455, 302] width 601 height 16
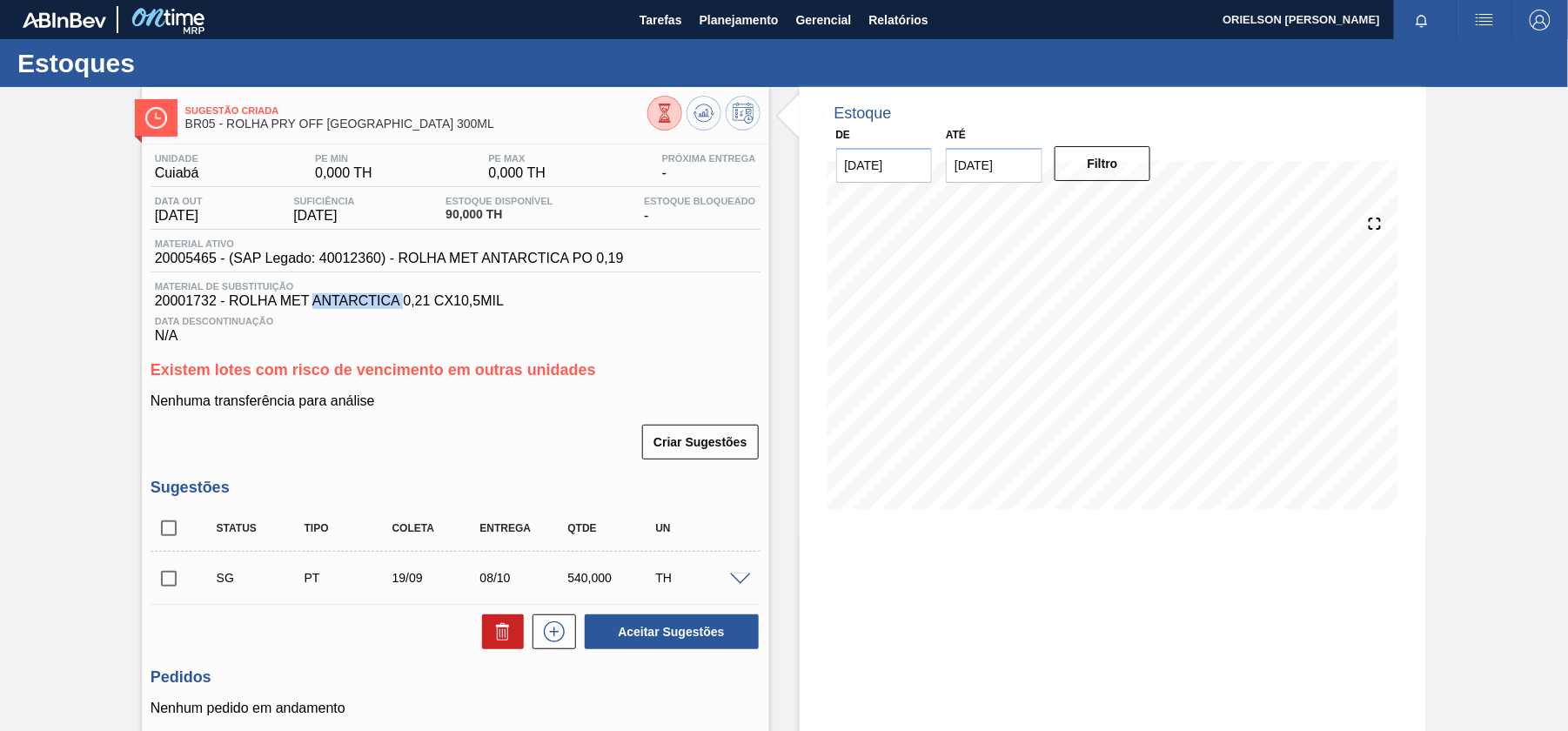
copy span "ANTARCTICA"
click at [370, 283] on span "Material de Substituição" at bounding box center [455, 286] width 601 height 11
drag, startPoint x: 230, startPoint y: 304, endPoint x: 345, endPoint y: 303, distance: 115.0
click at [345, 303] on span "20001732 - ROLHA MET ANTARCTICA 0,21 CX10,5MIL" at bounding box center [455, 302] width 601 height 16
copy span "ROLHA MET ANTA"
